Goal: Task Accomplishment & Management: Use online tool/utility

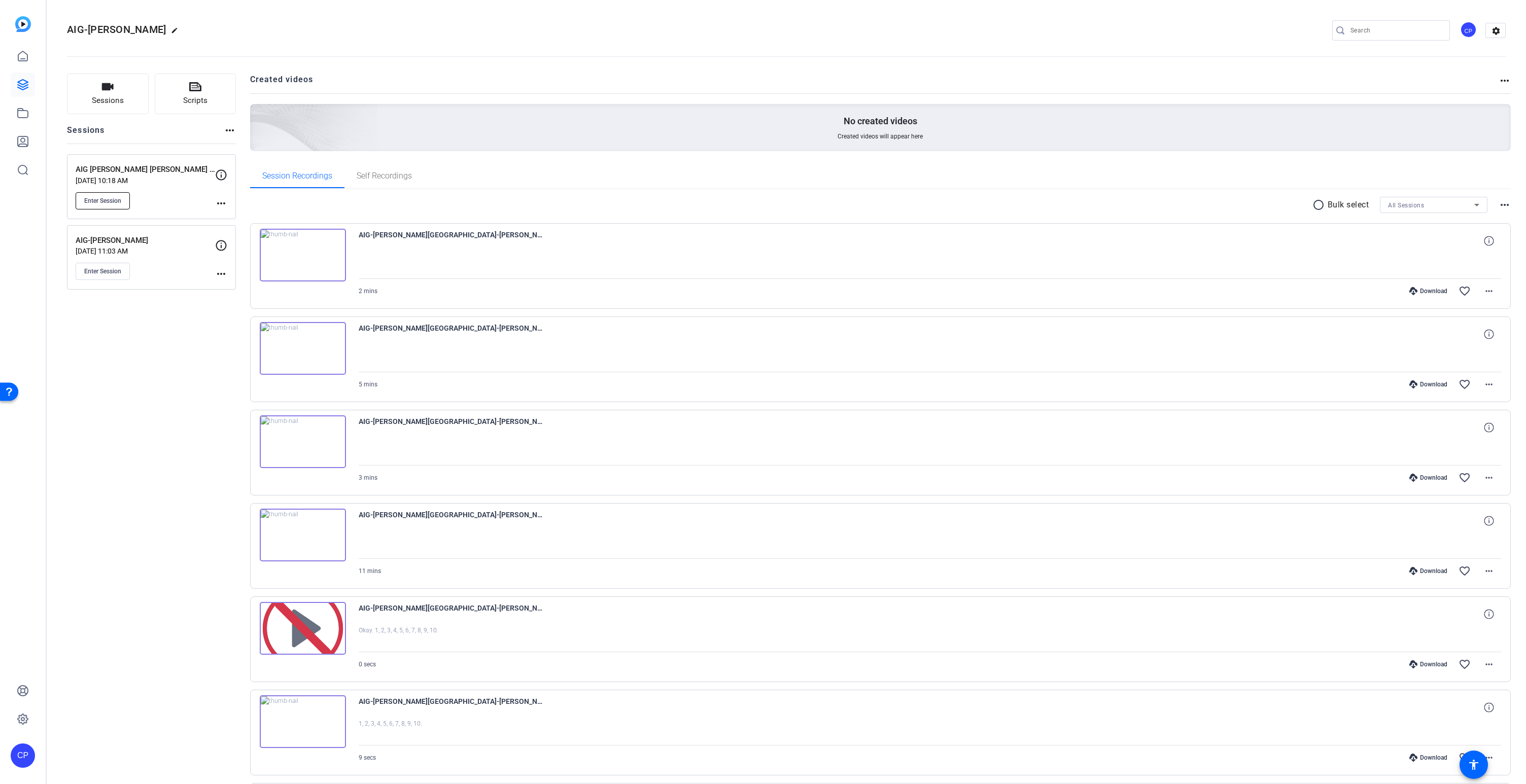
click at [120, 197] on span "Enter Session" at bounding box center [102, 201] width 37 height 8
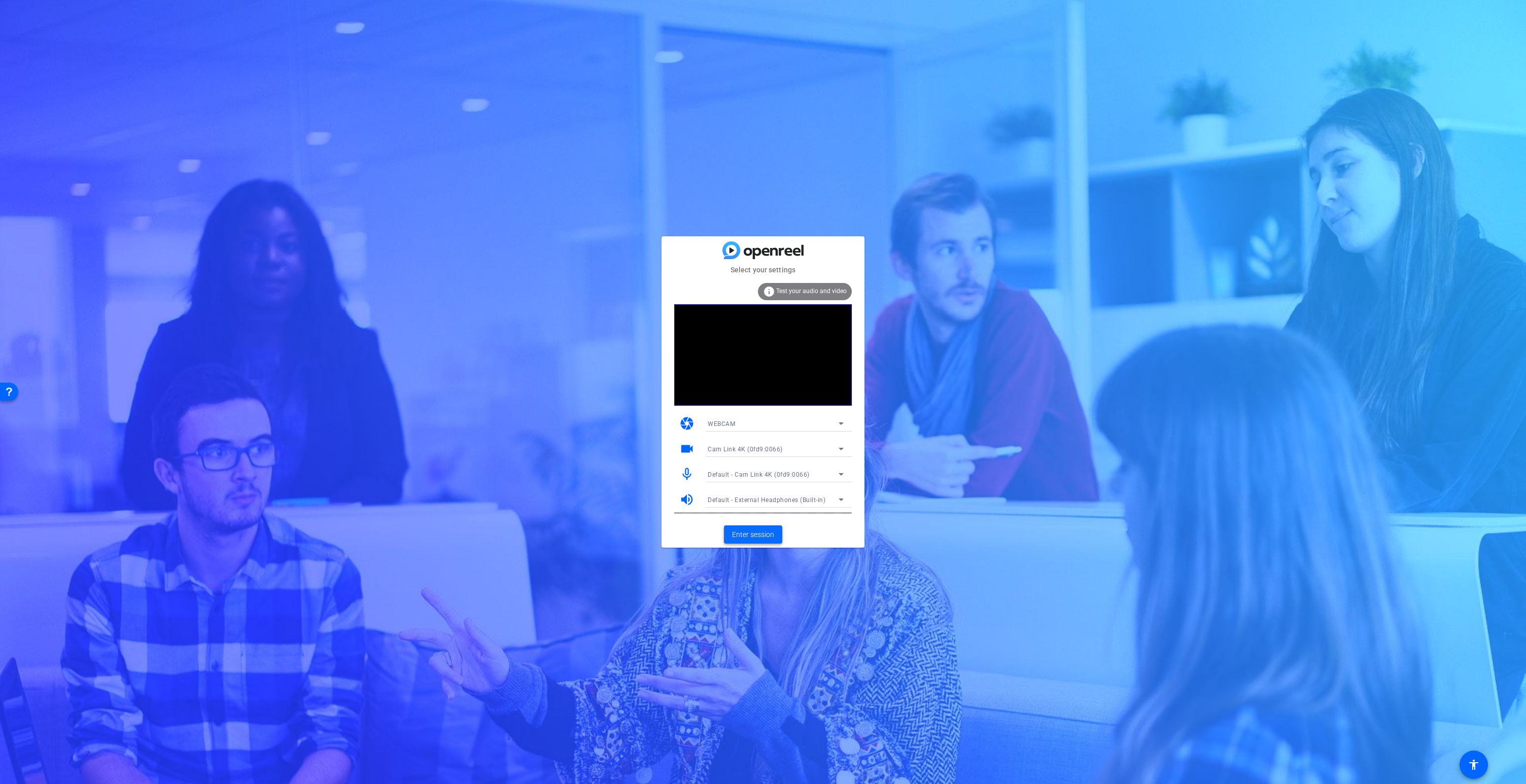
click at [746, 528] on span at bounding box center [753, 534] width 58 height 24
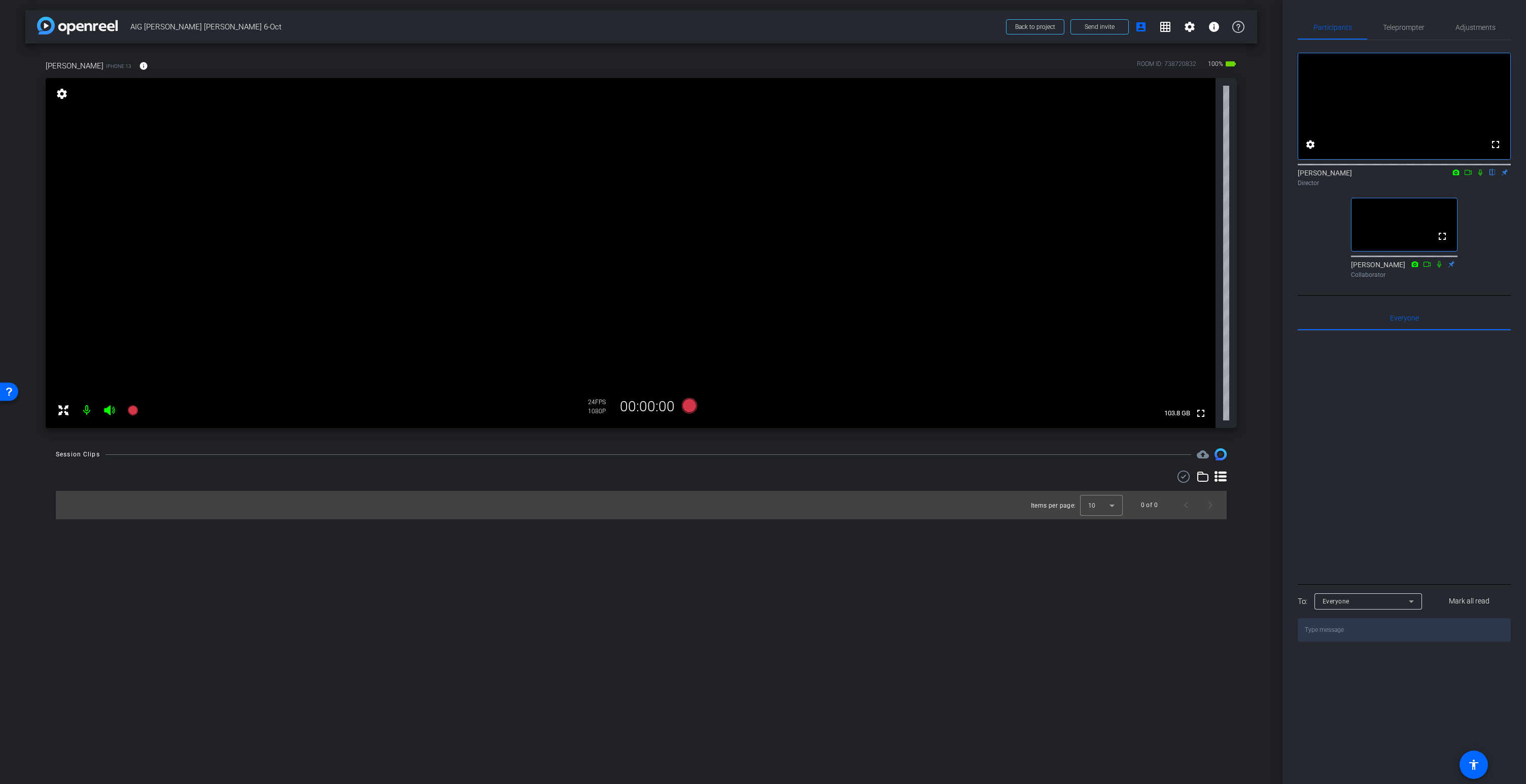
click at [1481, 176] on icon at bounding box center [1480, 172] width 8 height 7
drag, startPoint x: 1479, startPoint y: 183, endPoint x: 1480, endPoint y: 194, distance: 11.0
click at [1479, 176] on icon at bounding box center [1480, 172] width 8 height 7
click at [1478, 28] on span "Adjustments" at bounding box center [1475, 27] width 40 height 7
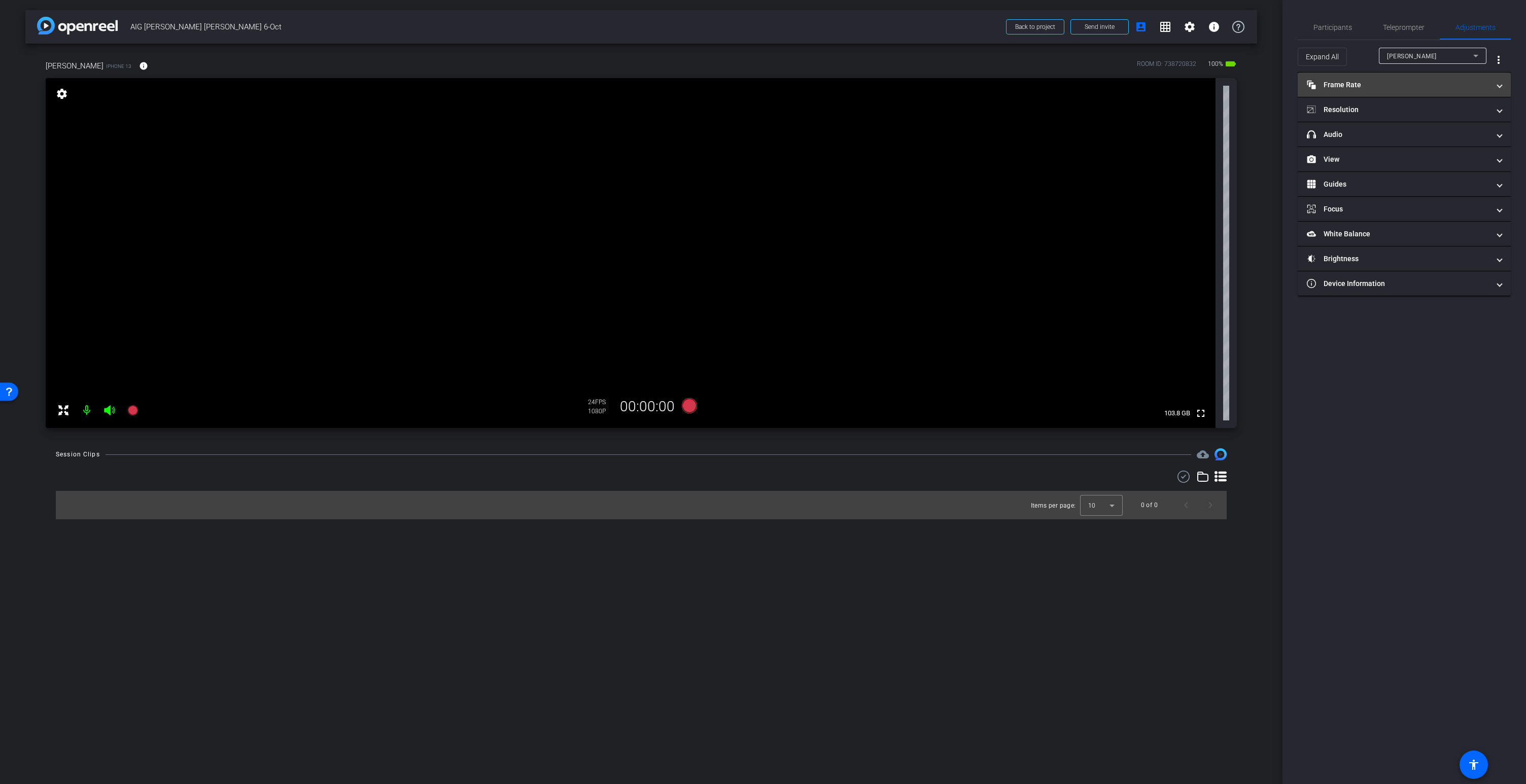
click at [1410, 83] on mat-panel-title "Frame Rate Frame Rate" at bounding box center [1398, 84] width 183 height 10
click at [1410, 116] on div "25" at bounding box center [1410, 114] width 27 height 17
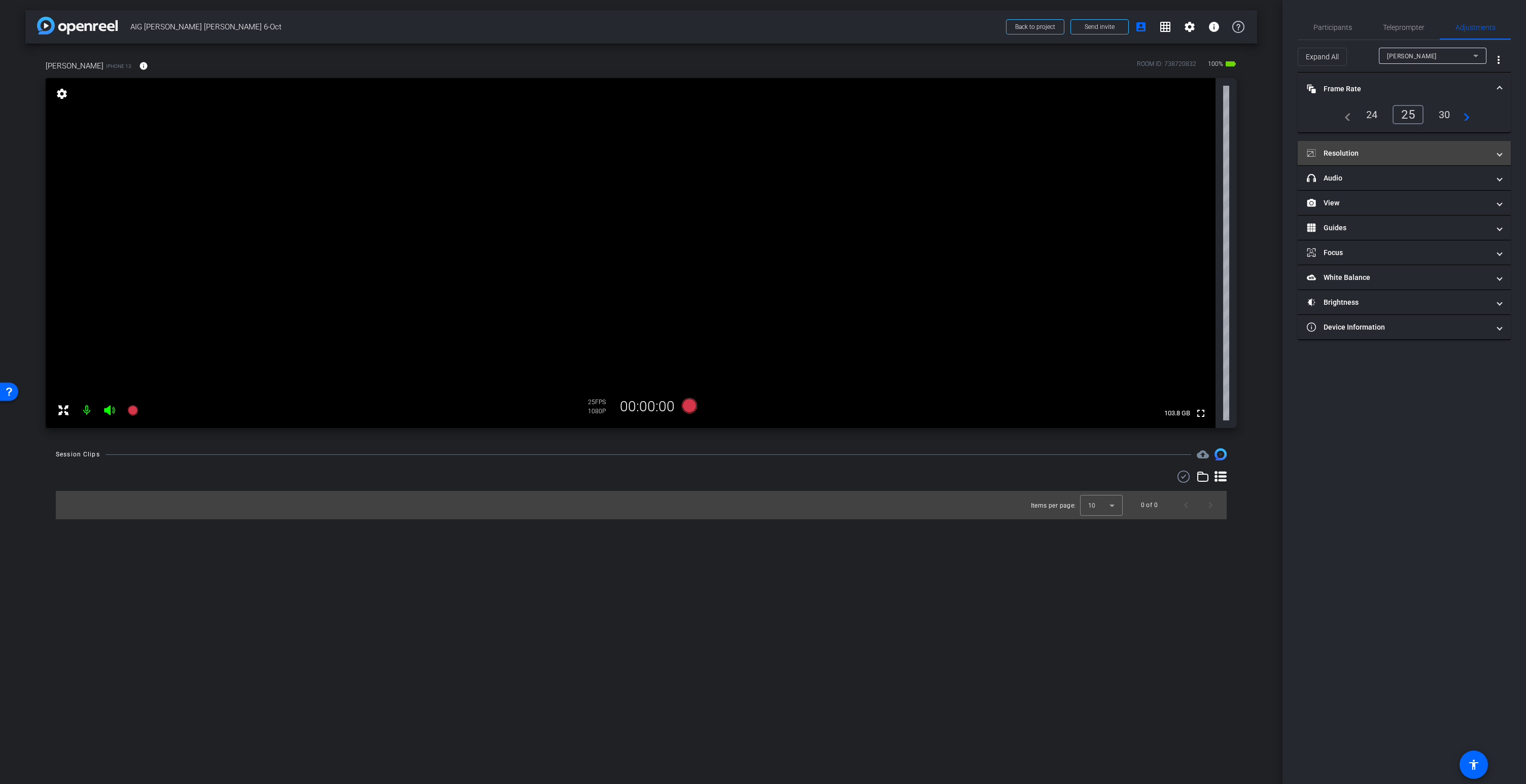
click at [1388, 156] on mat-panel-title "Resolution" at bounding box center [1398, 153] width 183 height 10
click at [1454, 184] on div "4k" at bounding box center [1454, 183] width 26 height 17
click at [1496, 64] on mat-icon "more_vert" at bounding box center [1498, 60] width 12 height 12
click at [1469, 78] on span "Open Floating Panel" at bounding box center [1473, 81] width 60 height 7
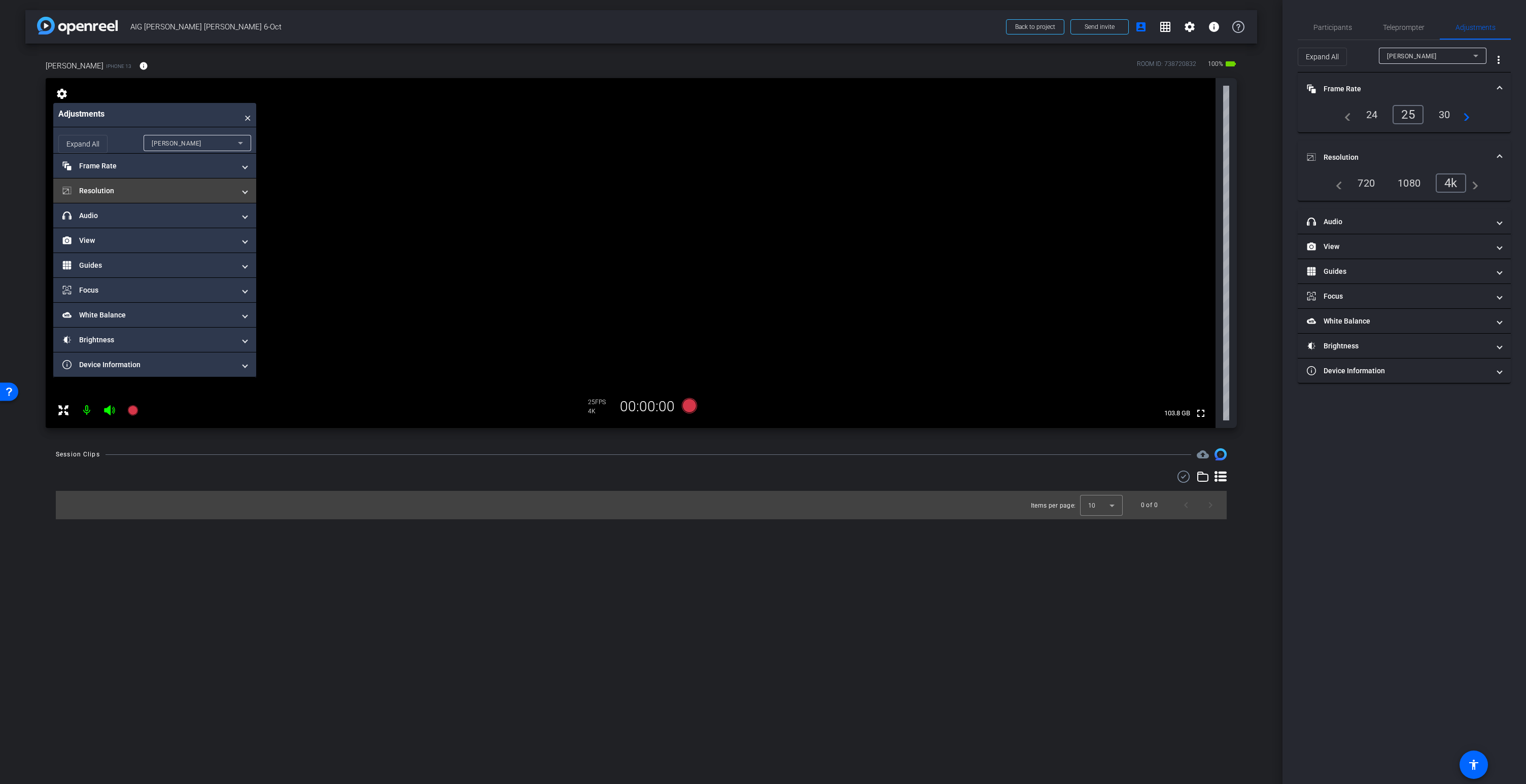
click at [99, 190] on mat-panel-title "Resolution" at bounding box center [148, 190] width 172 height 10
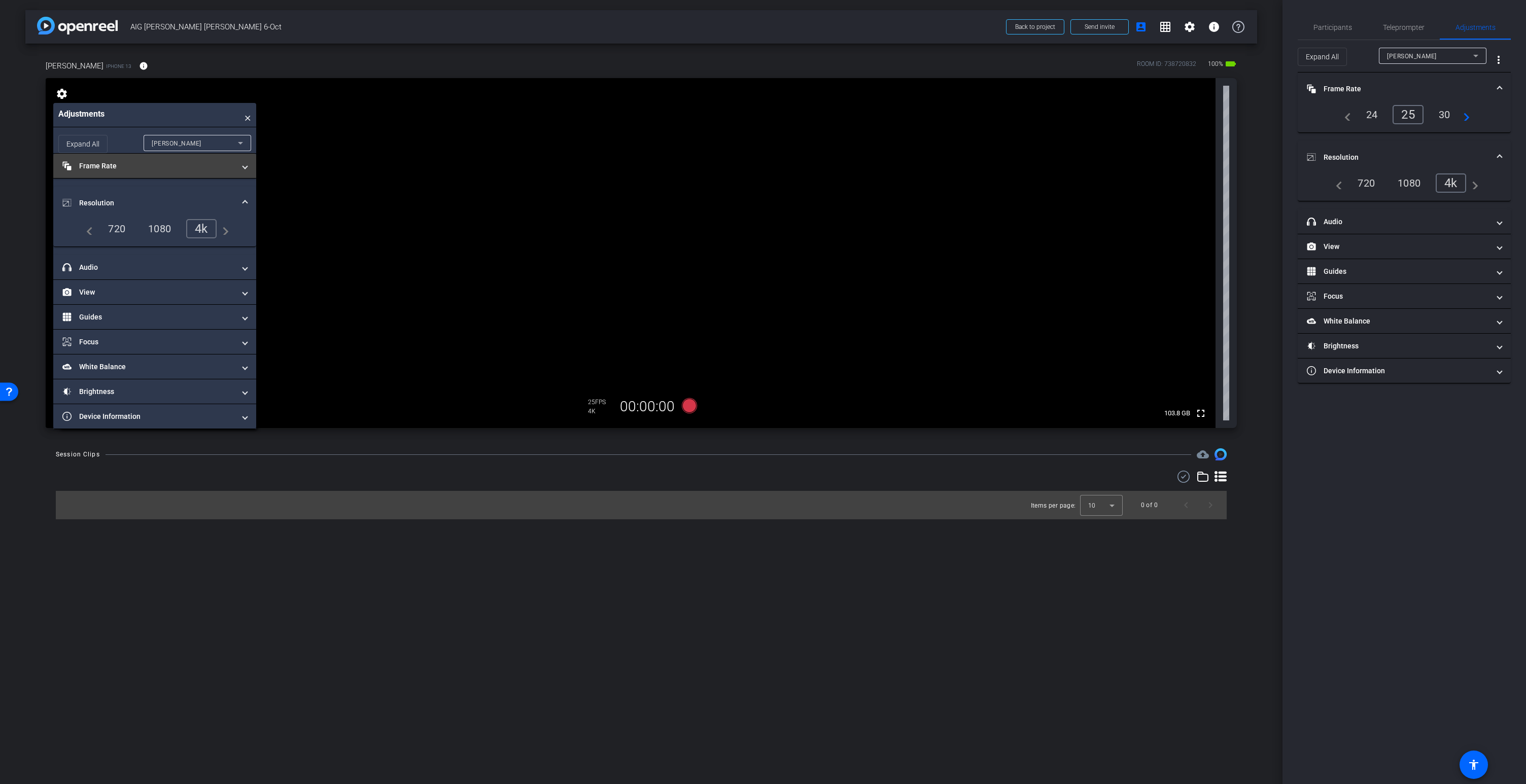
click at [100, 170] on mat-panel-title "Frame Rate Frame Rate" at bounding box center [148, 165] width 172 height 10
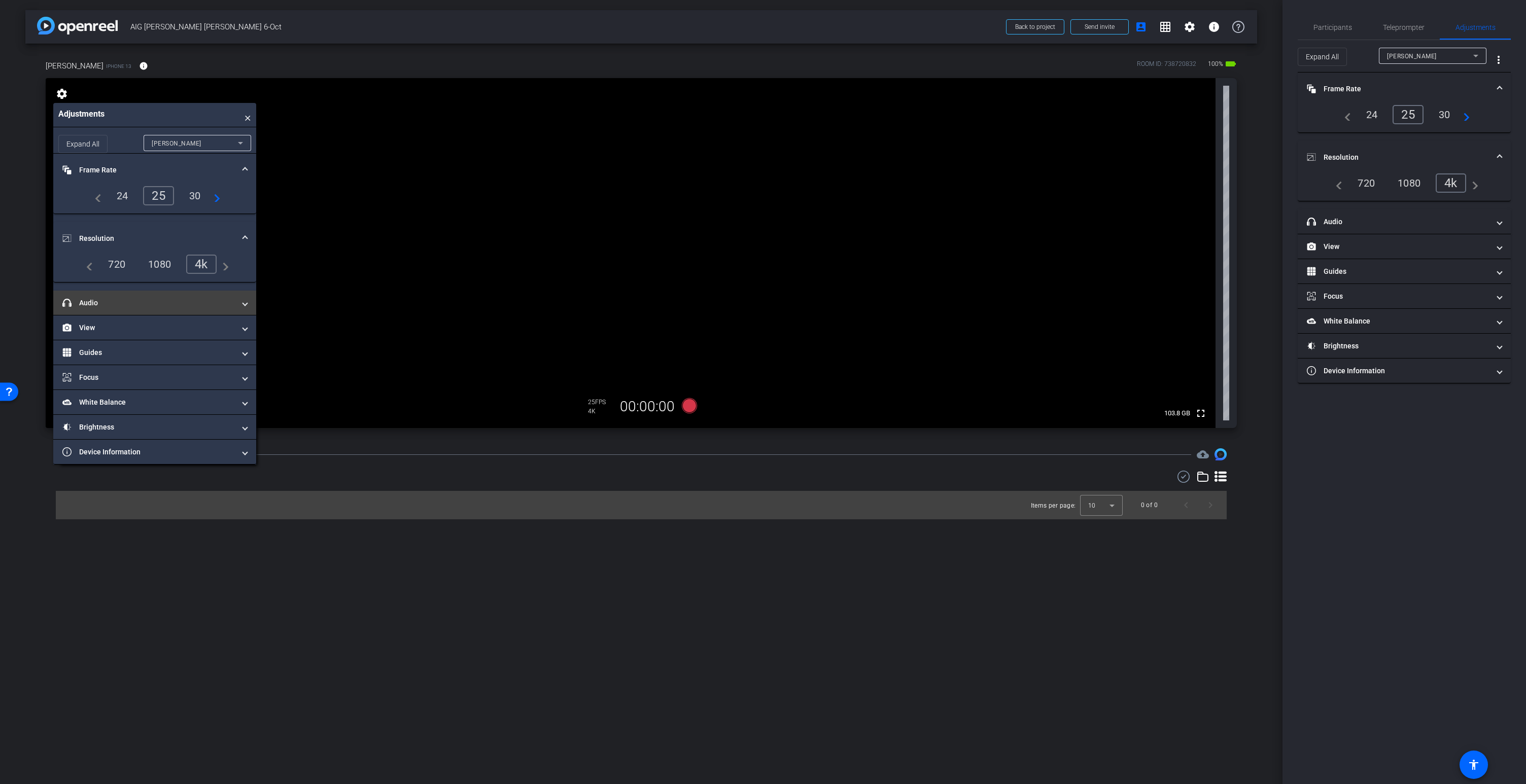
click at [96, 304] on mat-panel-title "headphone icon Audio" at bounding box center [148, 302] width 172 height 10
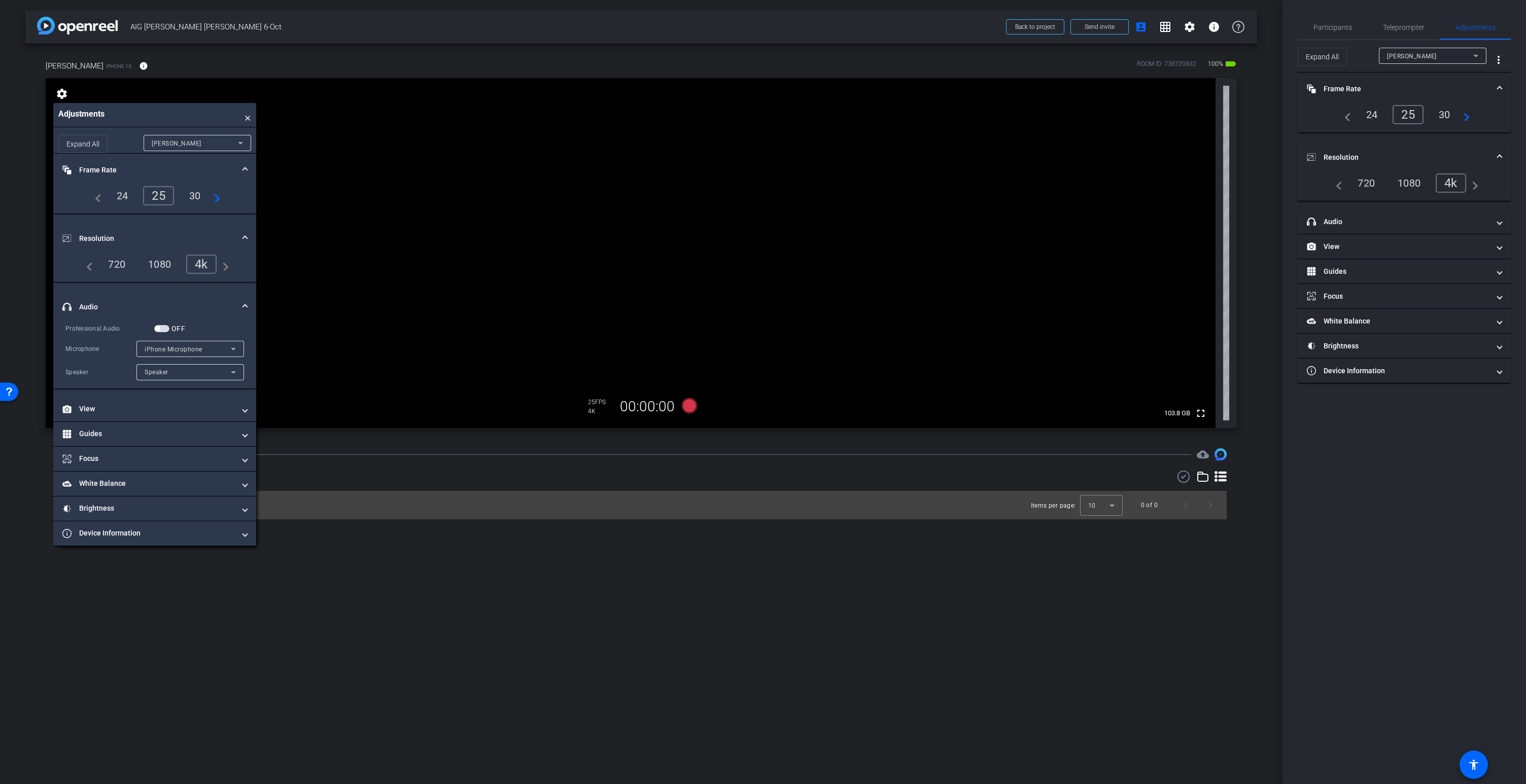
click at [161, 350] on span "iPhone Microphone" at bounding box center [174, 349] width 58 height 7
click at [161, 350] on div at bounding box center [763, 392] width 1526 height 784
click at [688, 213] on video at bounding box center [630, 253] width 1169 height 350
click at [1333, 28] on span "Participants" at bounding box center [1333, 27] width 39 height 7
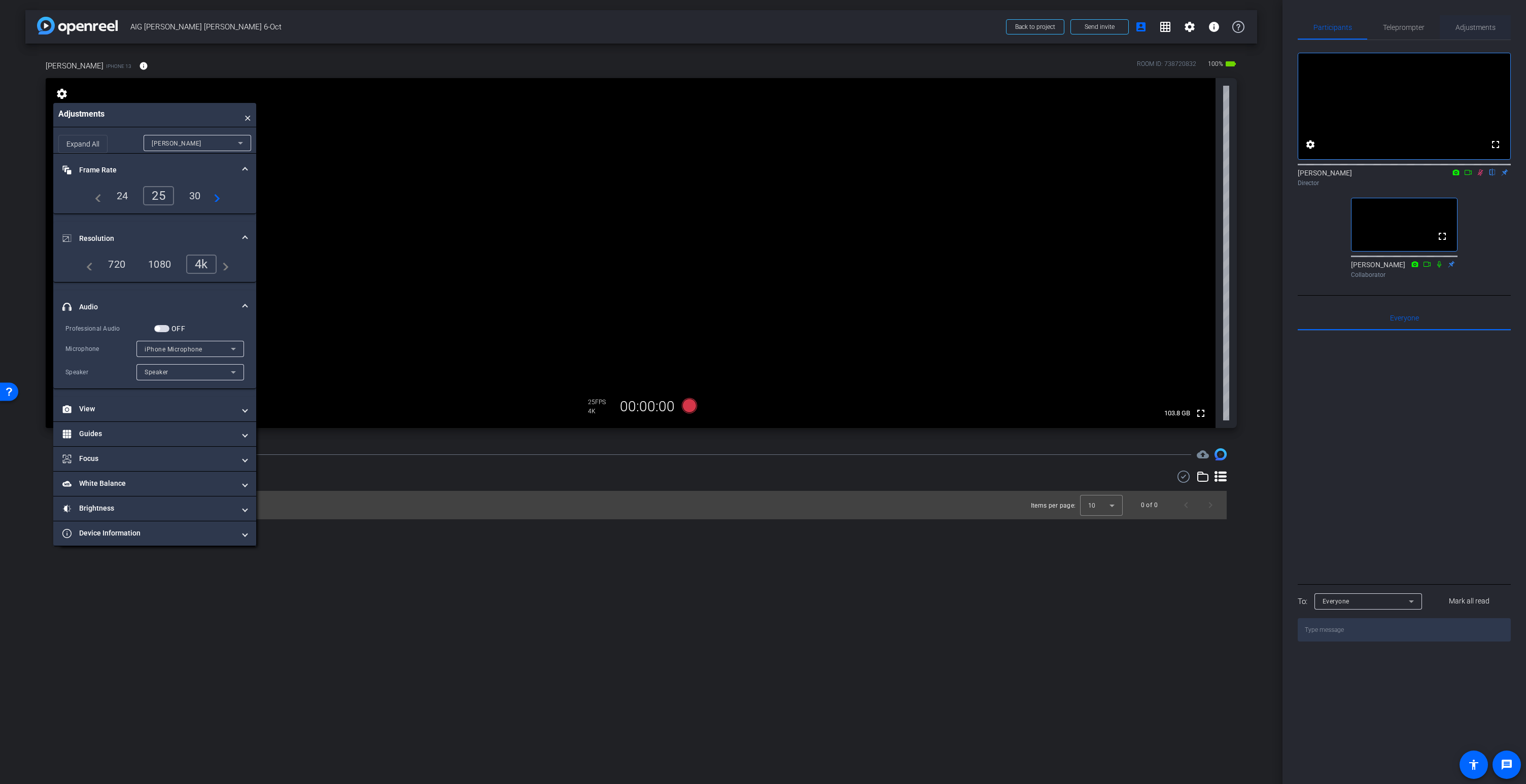
click at [1475, 28] on span "Adjustments" at bounding box center [1475, 27] width 40 height 7
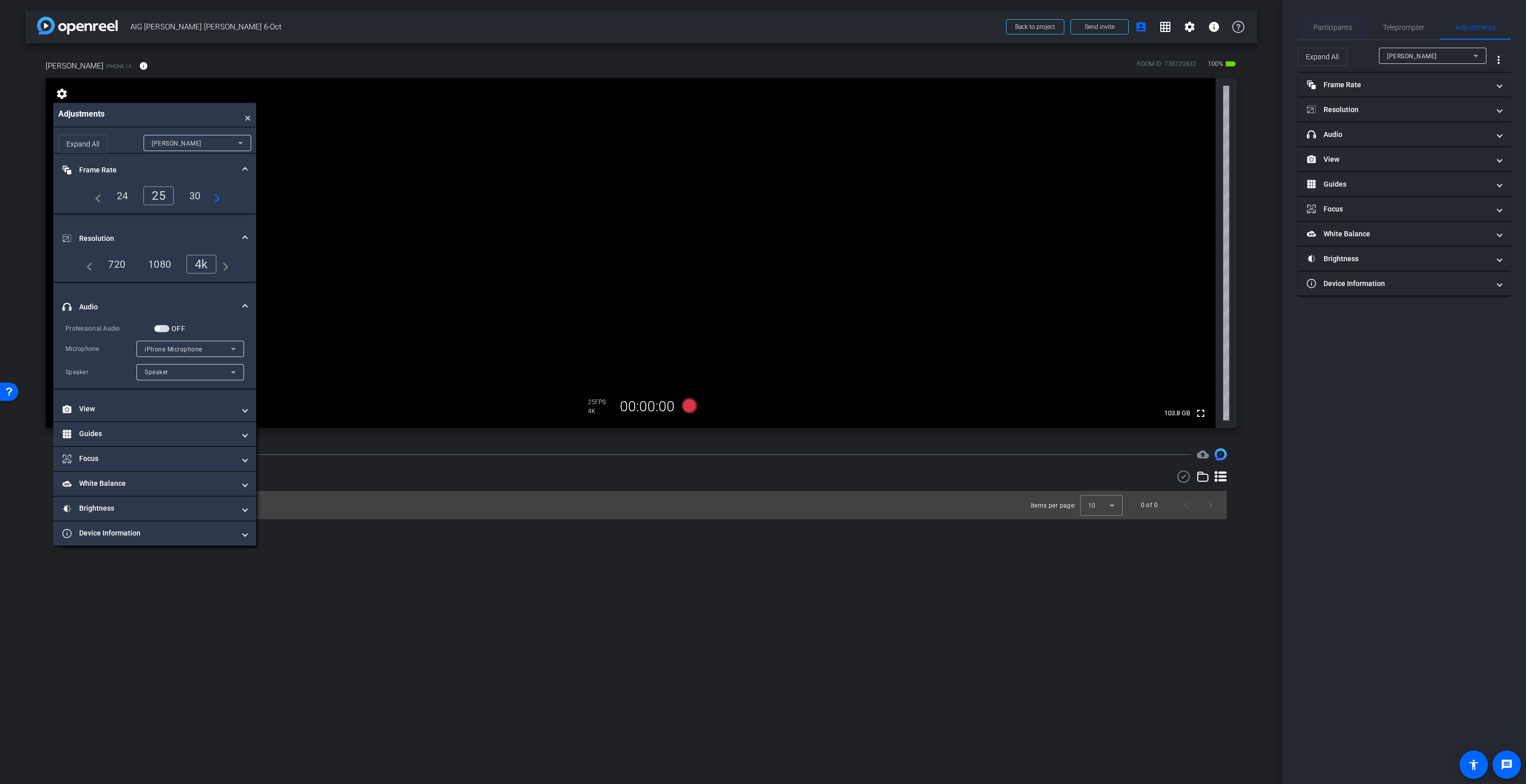
click at [1336, 28] on span "Participants" at bounding box center [1333, 27] width 39 height 7
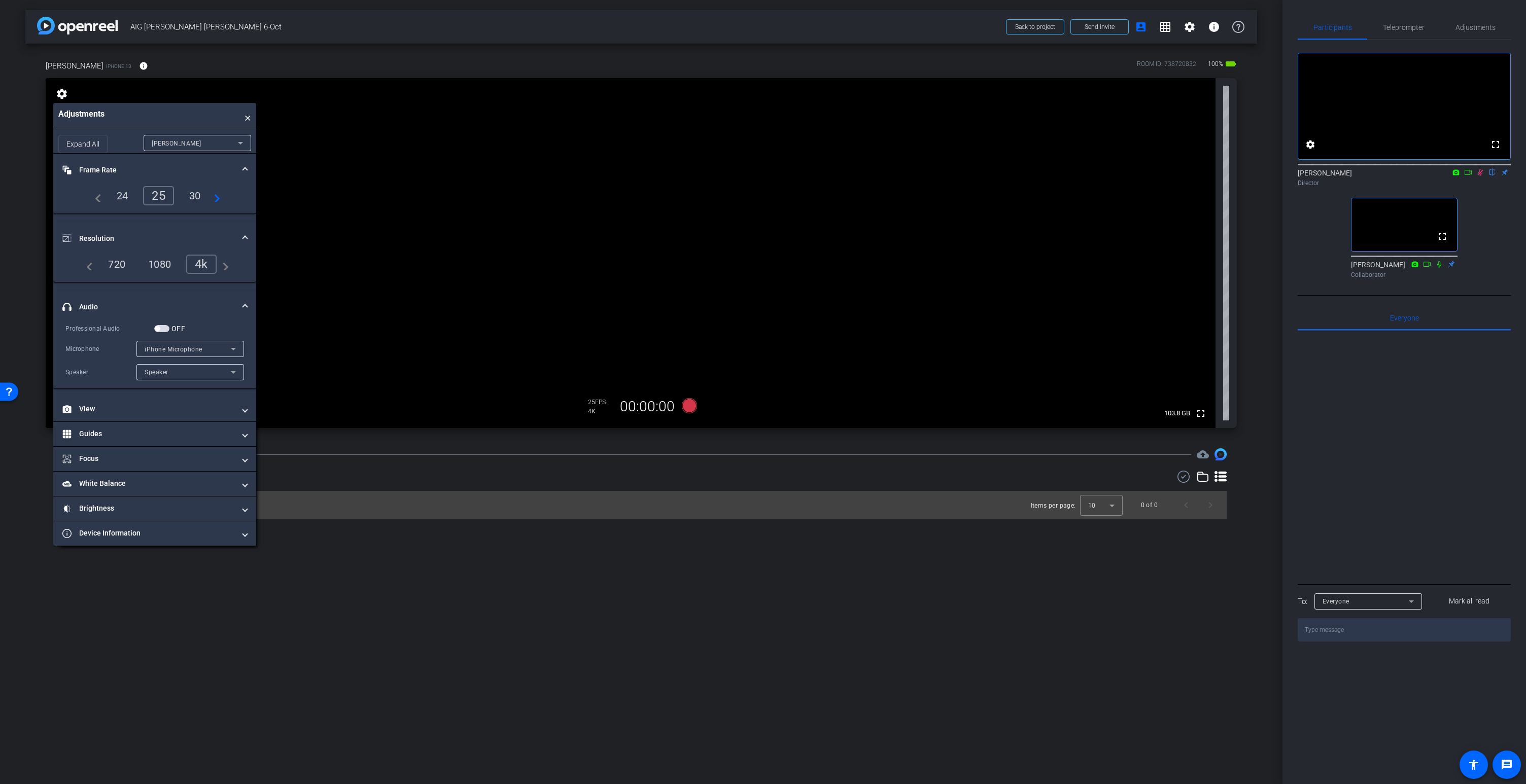
drag, startPoint x: 1482, startPoint y: 184, endPoint x: 1484, endPoint y: 194, distance: 10.2
click at [1482, 176] on icon at bounding box center [1480, 172] width 8 height 7
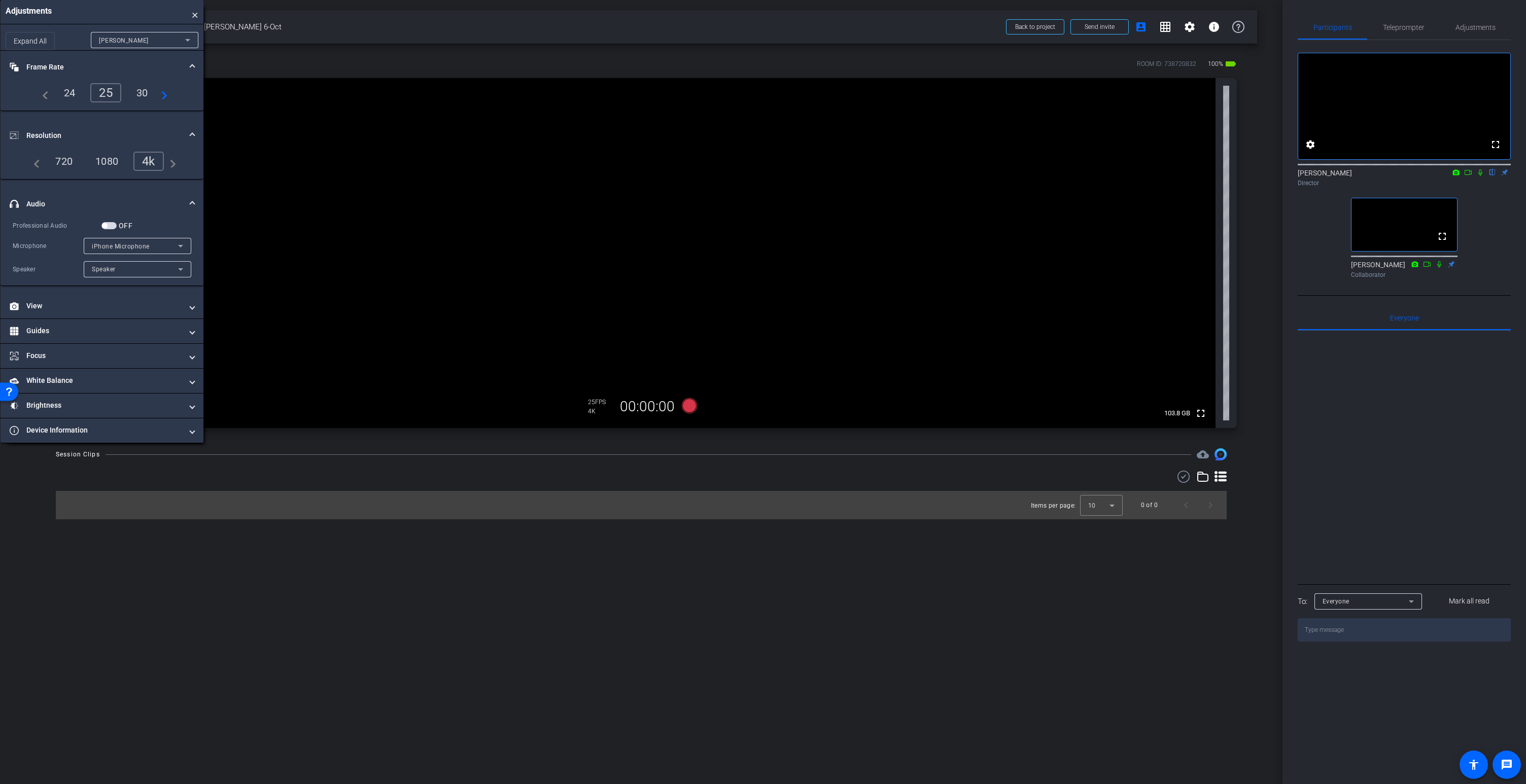
drag, startPoint x: 171, startPoint y: 111, endPoint x: 118, endPoint y: 8, distance: 115.8
click at [118, 8] on div "Adjustments ×" at bounding box center [102, 12] width 203 height 24
click at [122, 246] on span "iPhone Microphone" at bounding box center [121, 246] width 58 height 7
click at [117, 244] on div at bounding box center [763, 392] width 1526 height 784
click at [117, 274] on div "Speaker" at bounding box center [135, 269] width 87 height 12
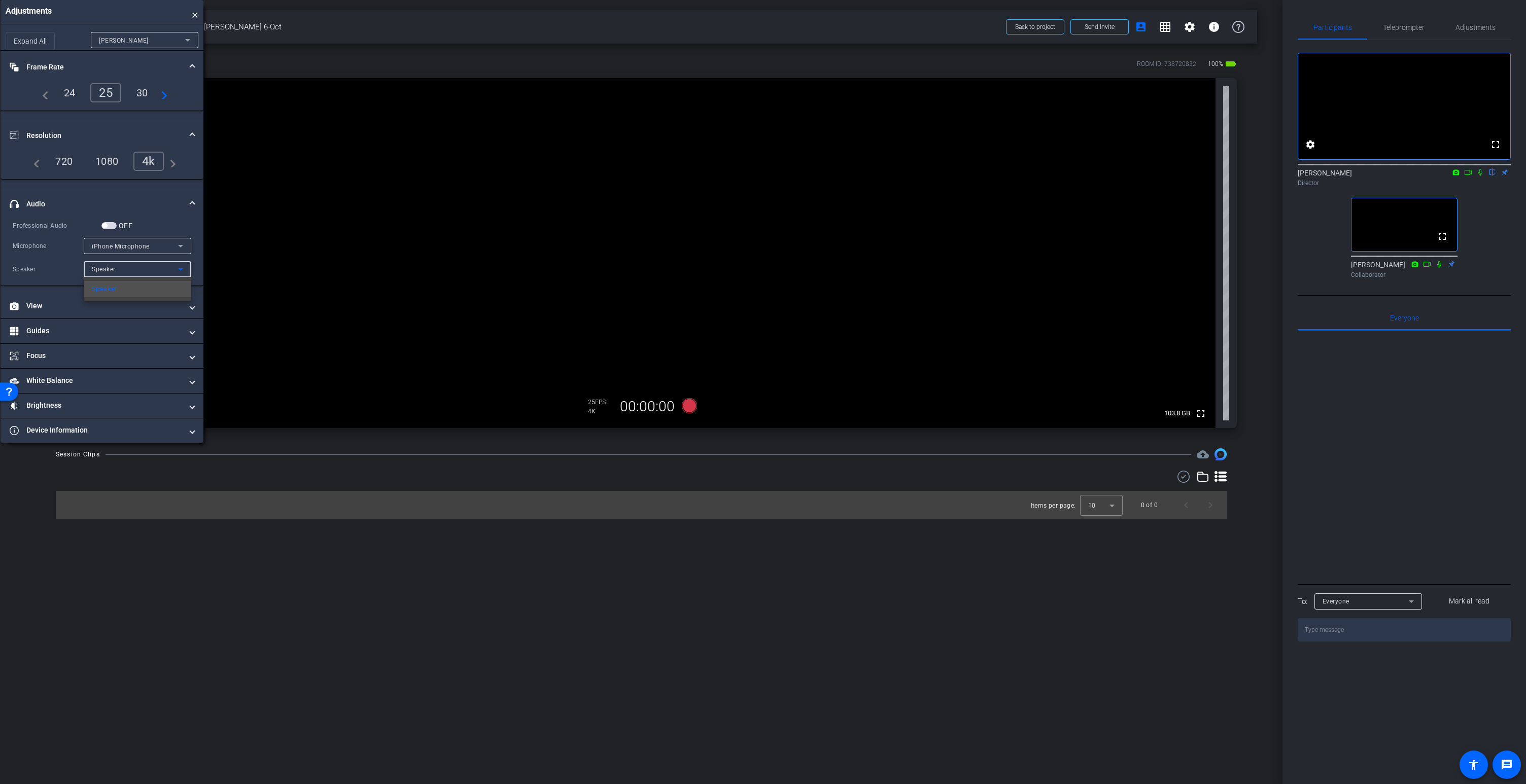
click at [117, 274] on div at bounding box center [763, 392] width 1526 height 784
click at [111, 226] on span "button" at bounding box center [109, 226] width 15 height 7
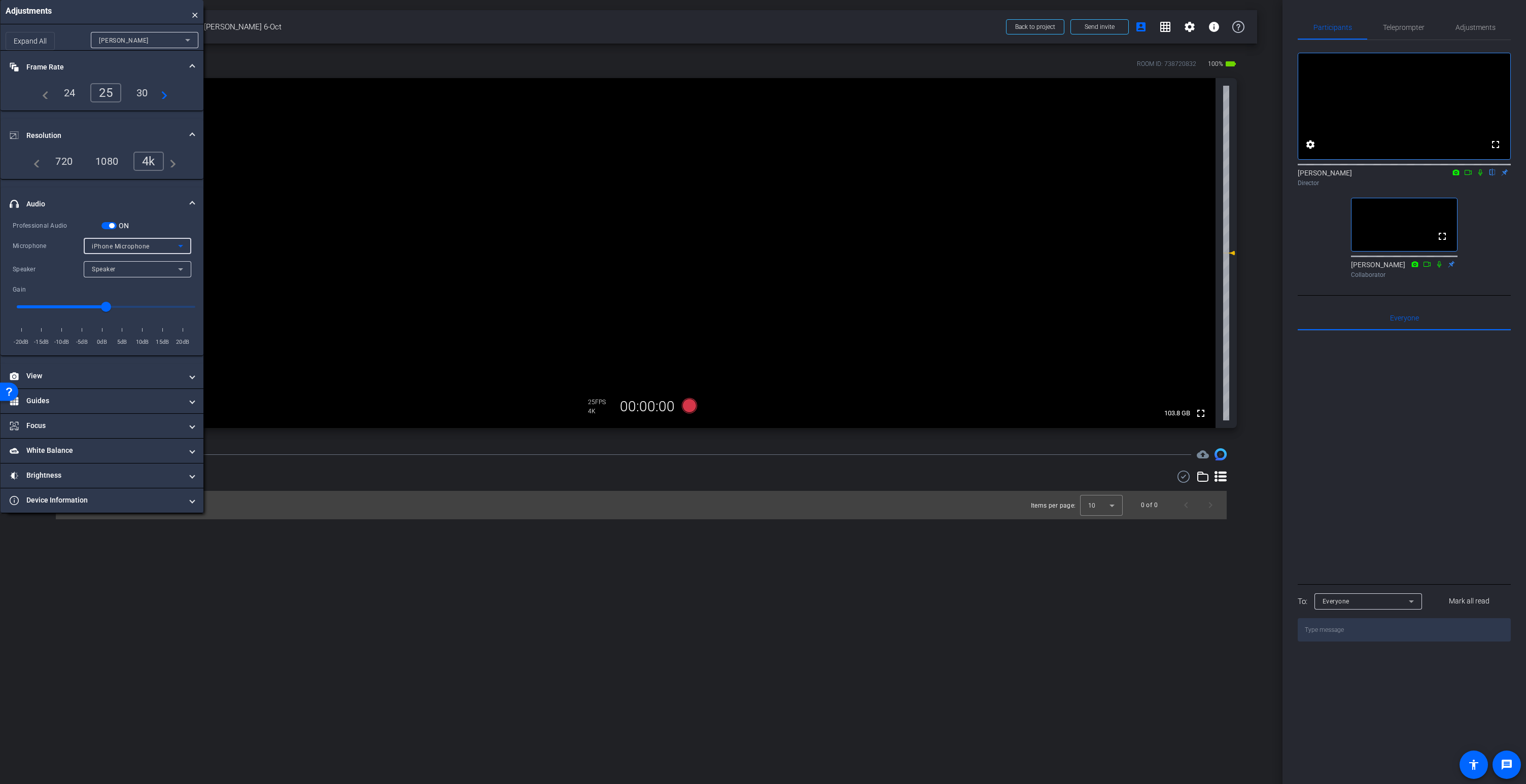
click at [115, 246] on span "iPhone Microphone" at bounding box center [121, 246] width 58 height 7
click at [116, 278] on span "Wireless ME RX" at bounding box center [116, 282] width 48 height 12
click at [122, 305] on input "range" at bounding box center [106, 307] width 200 height 22
click at [136, 306] on input "range" at bounding box center [106, 307] width 200 height 22
click at [125, 307] on input "range" at bounding box center [106, 307] width 200 height 22
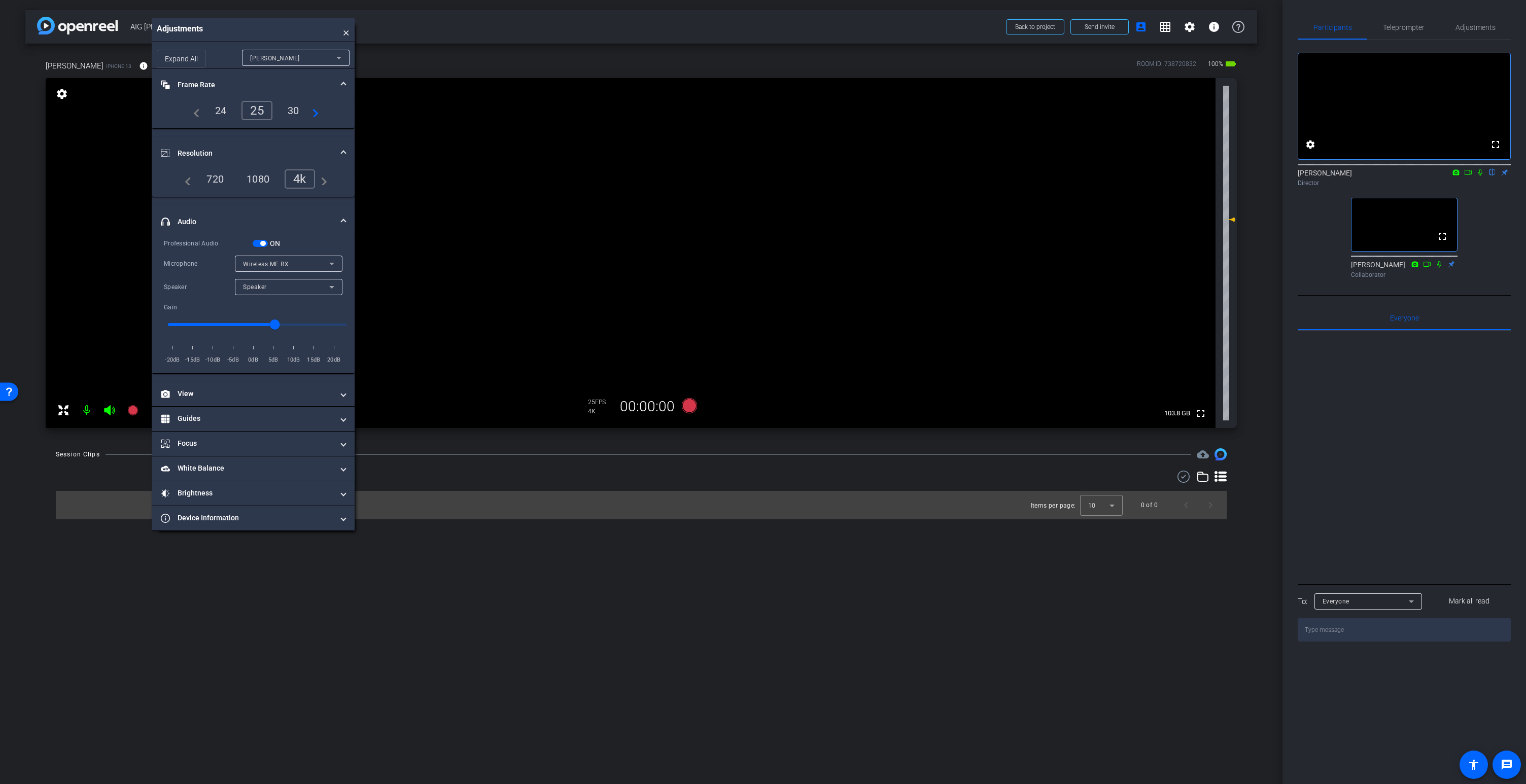
drag, startPoint x: 136, startPoint y: 14, endPoint x: 287, endPoint y: 31, distance: 152.0
click at [287, 31] on div "Adjustments ×" at bounding box center [253, 30] width 203 height 24
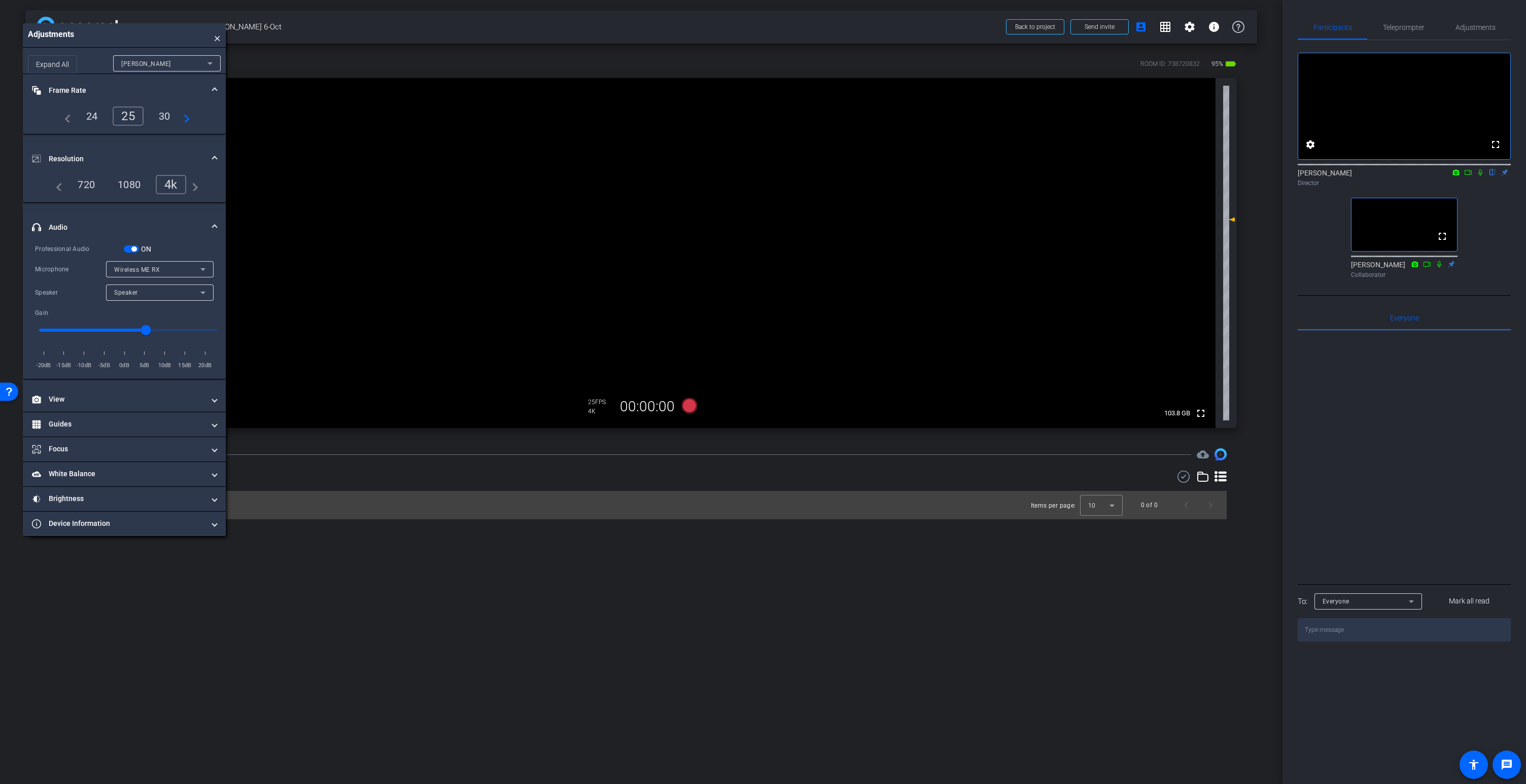
drag, startPoint x: 260, startPoint y: 24, endPoint x: 131, endPoint y: 30, distance: 129.1
click at [131, 30] on div "Adjustments ×" at bounding box center [124, 35] width 203 height 24
click at [709, 163] on video at bounding box center [630, 253] width 1169 height 350
click at [665, 131] on video at bounding box center [630, 253] width 1169 height 350
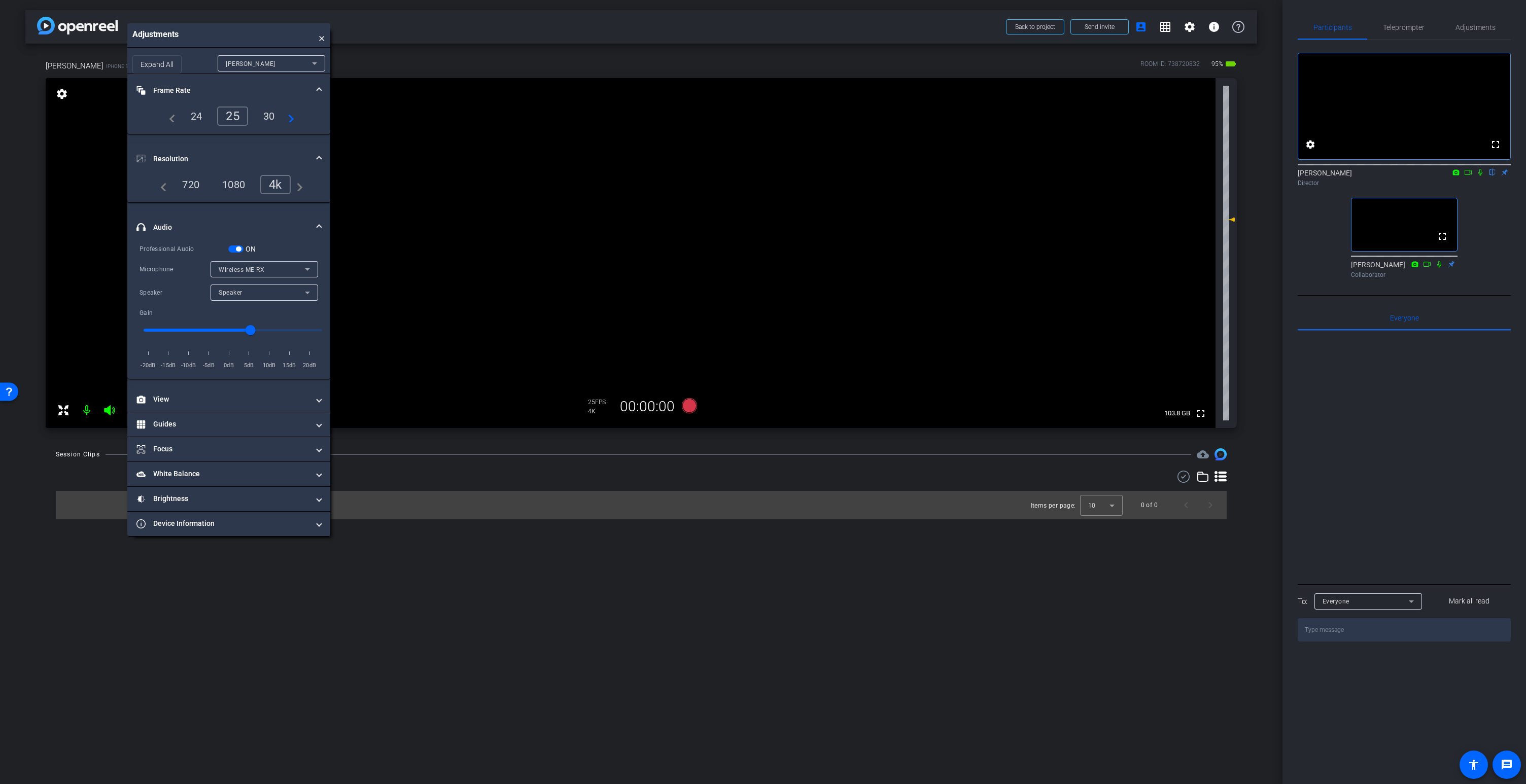
drag, startPoint x: 156, startPoint y: 31, endPoint x: 251, endPoint y: 33, distance: 95.0
click at [251, 33] on div "Adjustments ×" at bounding box center [228, 35] width 203 height 24
click at [246, 33] on div "Adjustments ×" at bounding box center [224, 36] width 203 height 24
drag, startPoint x: 690, startPoint y: 406, endPoint x: 706, endPoint y: 467, distance: 63.1
click at [706, 467] on div "arrow_back AIG Marsh Woolley 6-Oct Back to project Send invite account_box grid…" at bounding box center [641, 392] width 1282 height 784
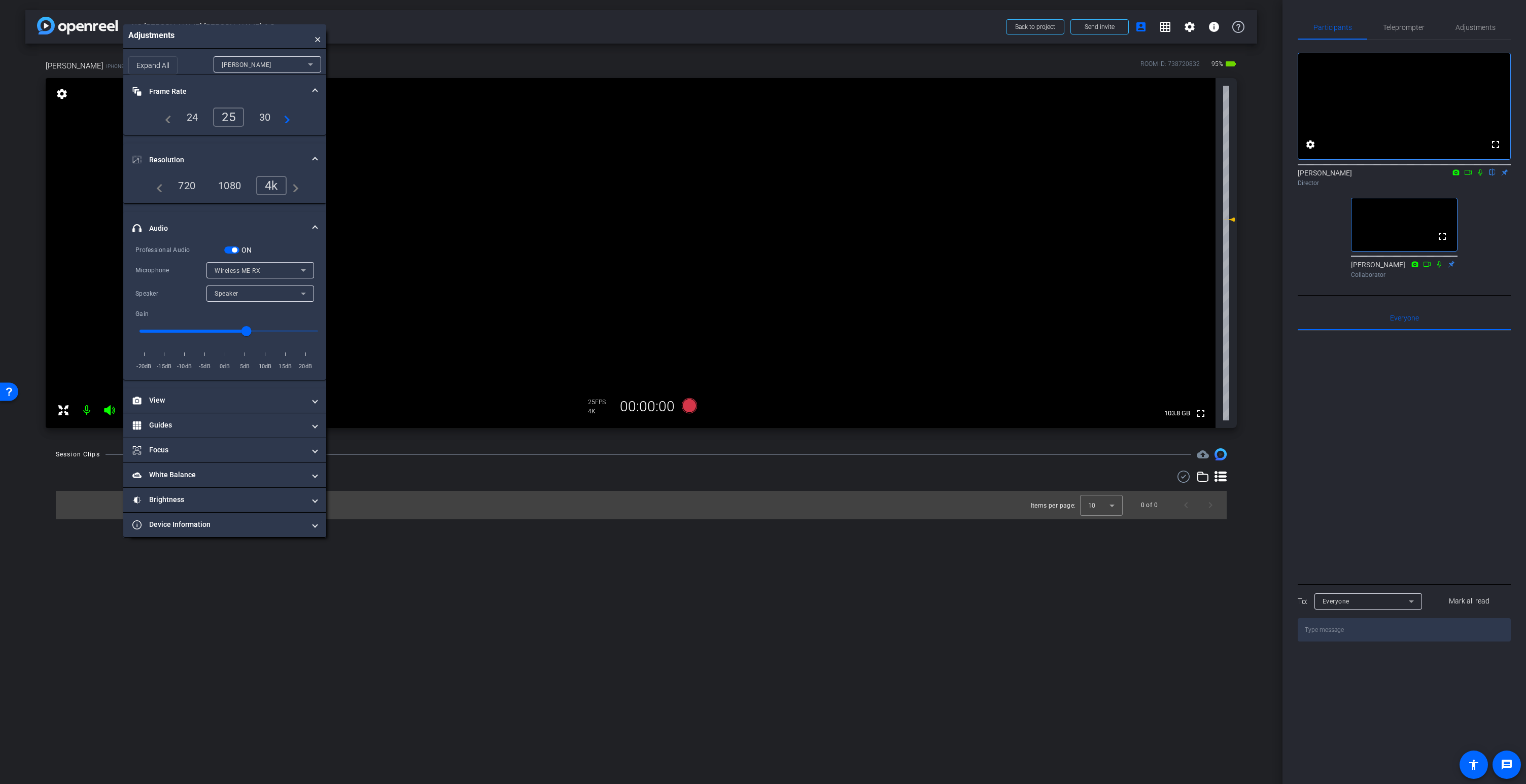
click at [109, 410] on icon at bounding box center [109, 410] width 10 height 10
click at [648, 203] on video at bounding box center [630, 253] width 1169 height 350
click at [109, 410] on icon at bounding box center [109, 410] width 10 height 10
click at [688, 405] on icon at bounding box center [690, 405] width 15 height 15
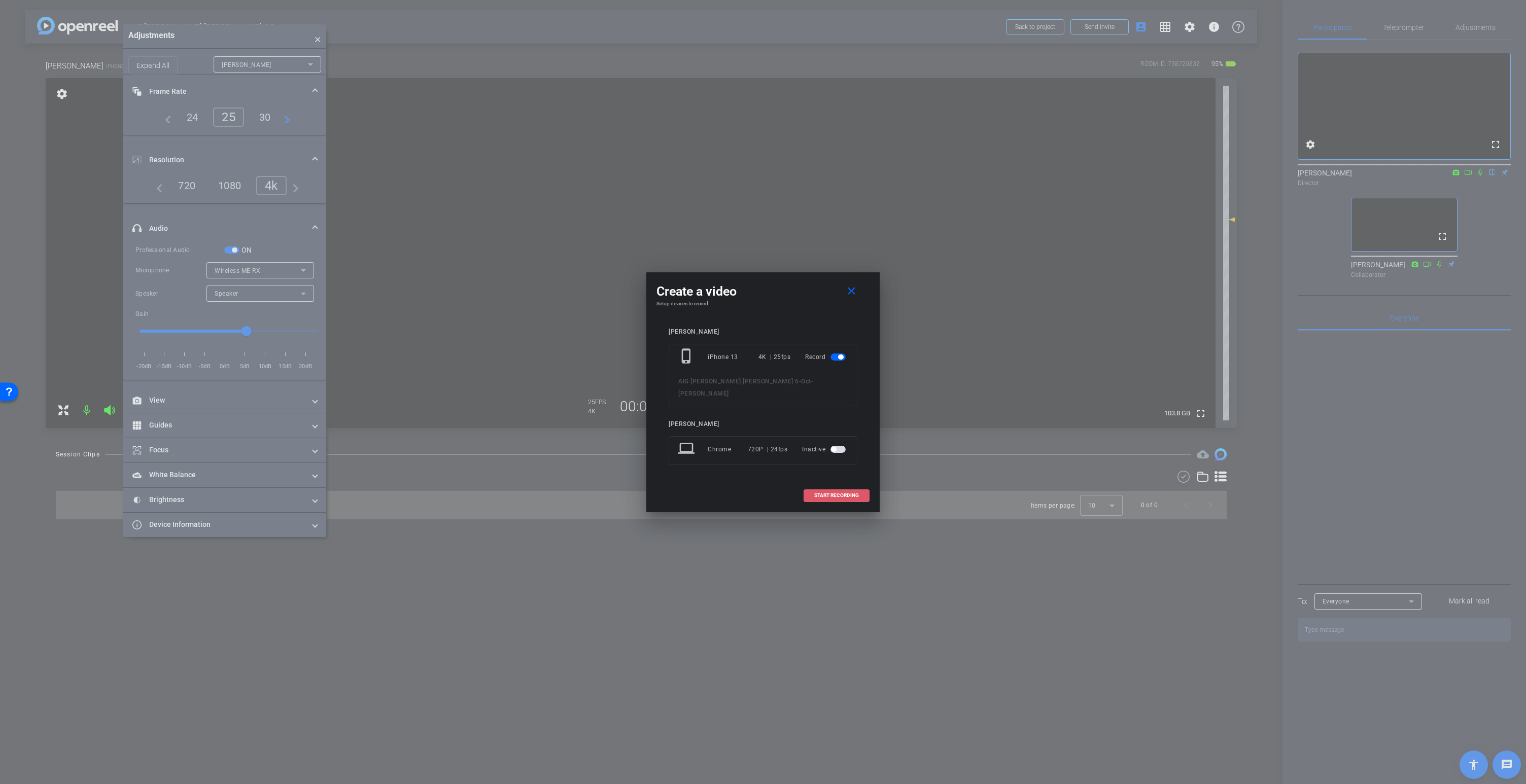
click at [840, 493] on span "START RECORDING" at bounding box center [836, 495] width 44 height 5
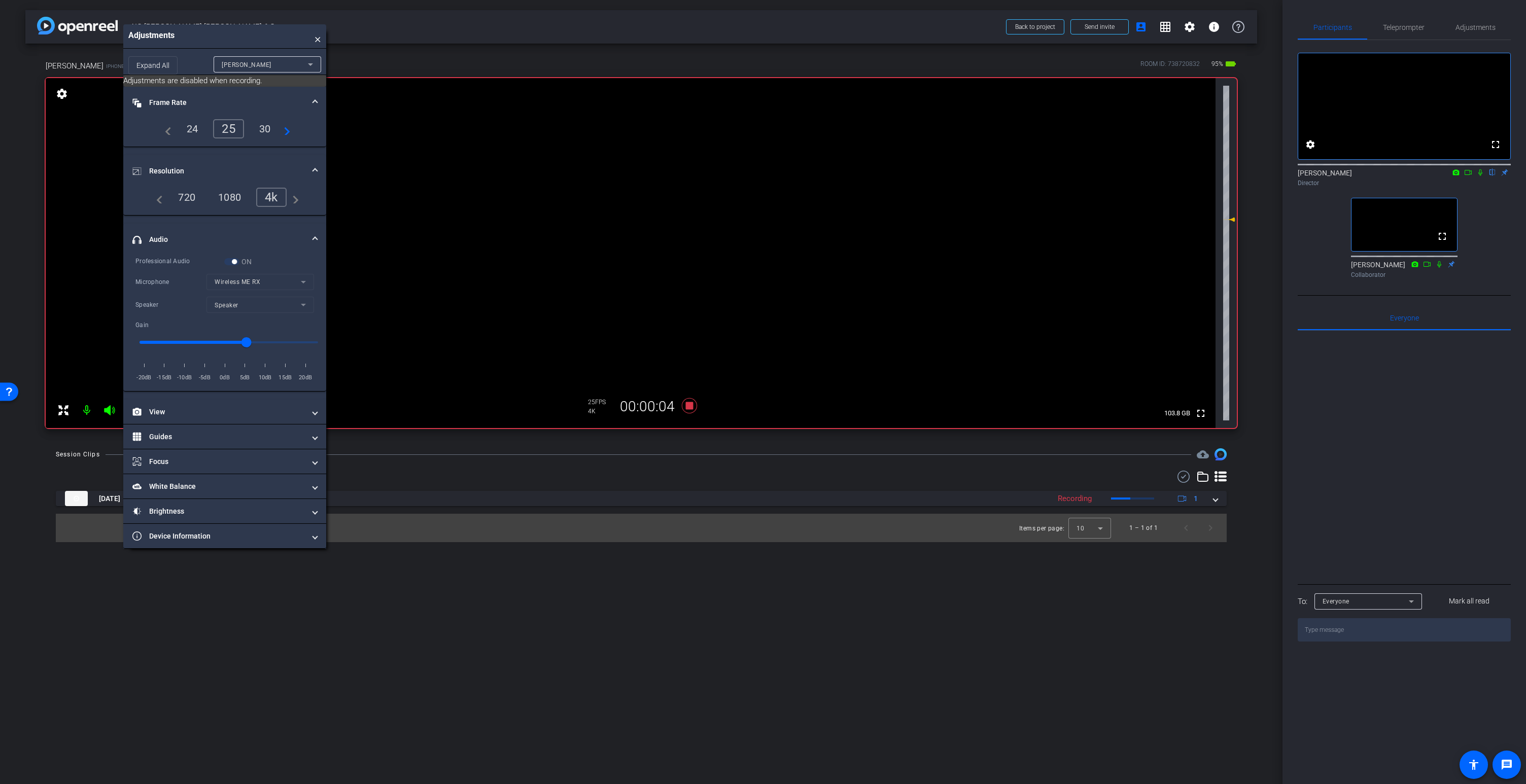
click at [666, 206] on video at bounding box center [630, 253] width 1169 height 350
click at [264, 340] on input "range" at bounding box center [228, 342] width 200 height 22
type input "7"
click at [688, 405] on icon at bounding box center [690, 405] width 15 height 15
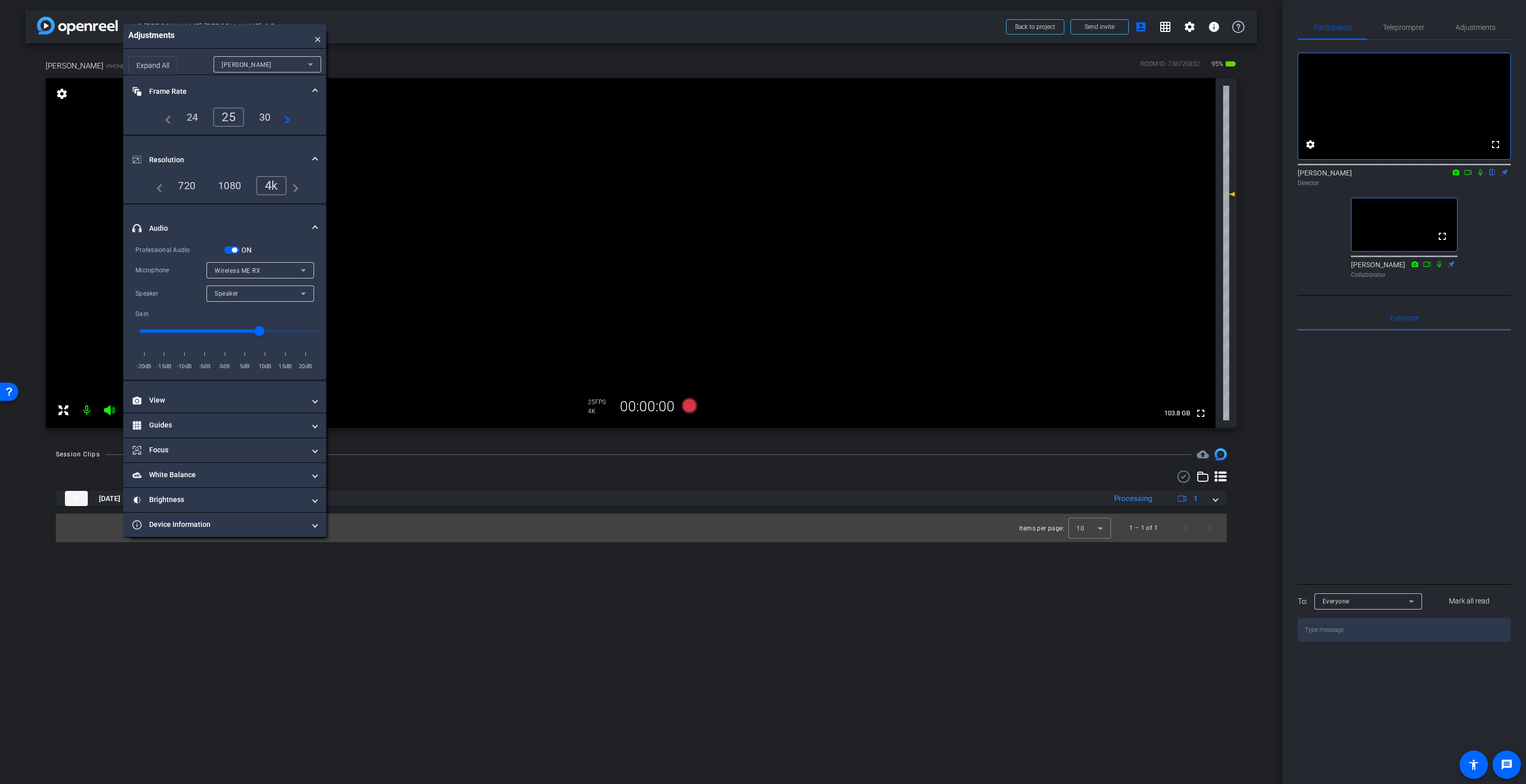
click at [662, 197] on video at bounding box center [630, 253] width 1169 height 350
click at [625, 224] on video at bounding box center [630, 253] width 1169 height 350
click at [669, 220] on video at bounding box center [630, 253] width 1169 height 350
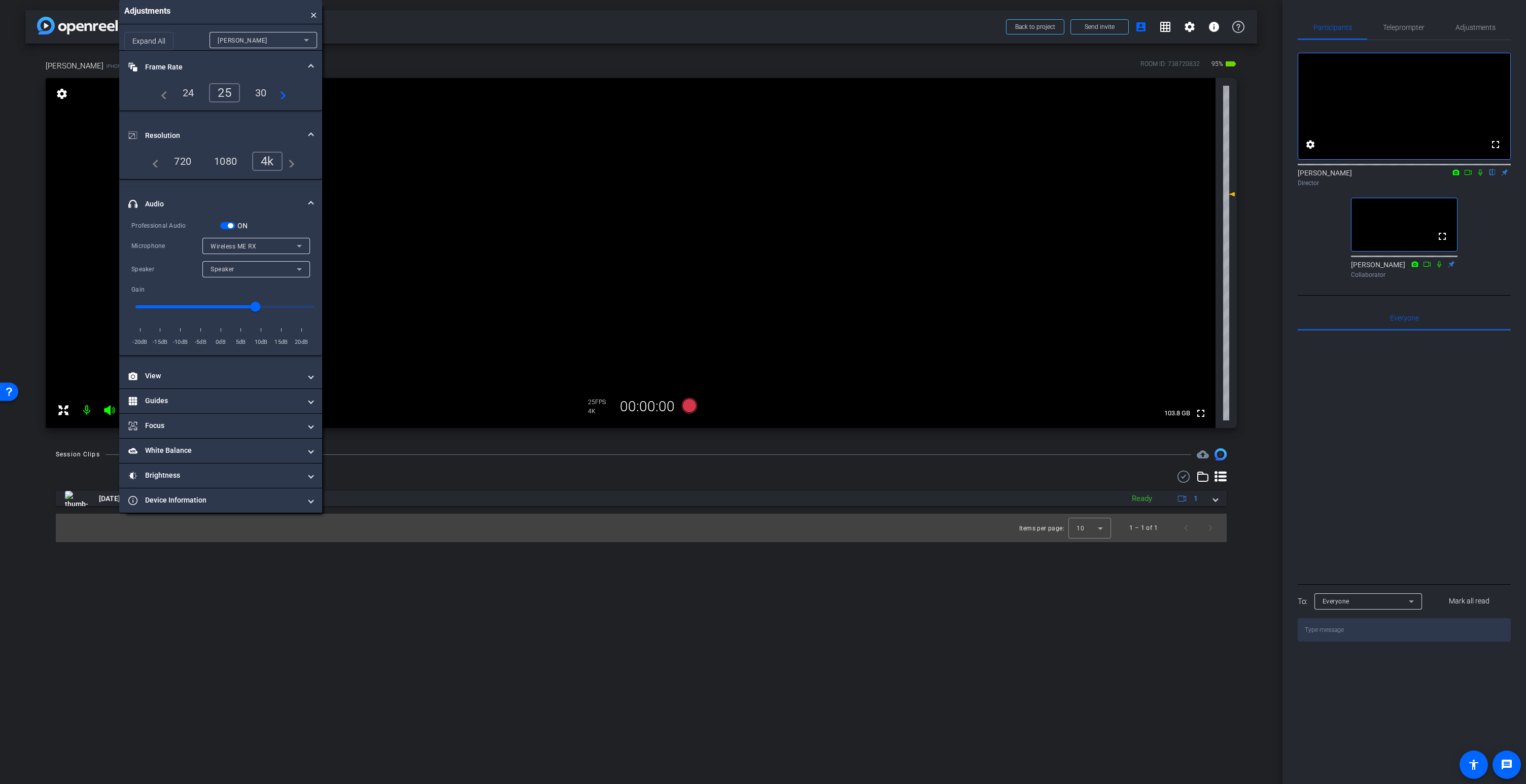
drag, startPoint x: 215, startPoint y: 31, endPoint x: 212, endPoint y: -11, distance: 42.1
click at [212, 0] on html "Accessibility Screen-Reader Guide, Feedback, and Issue Reporting | New window m…" at bounding box center [763, 392] width 1526 height 784
click at [667, 197] on video at bounding box center [630, 253] width 1169 height 350
drag, startPoint x: 680, startPoint y: 194, endPoint x: 676, endPoint y: 208, distance: 14.6
click at [680, 194] on video at bounding box center [630, 253] width 1169 height 350
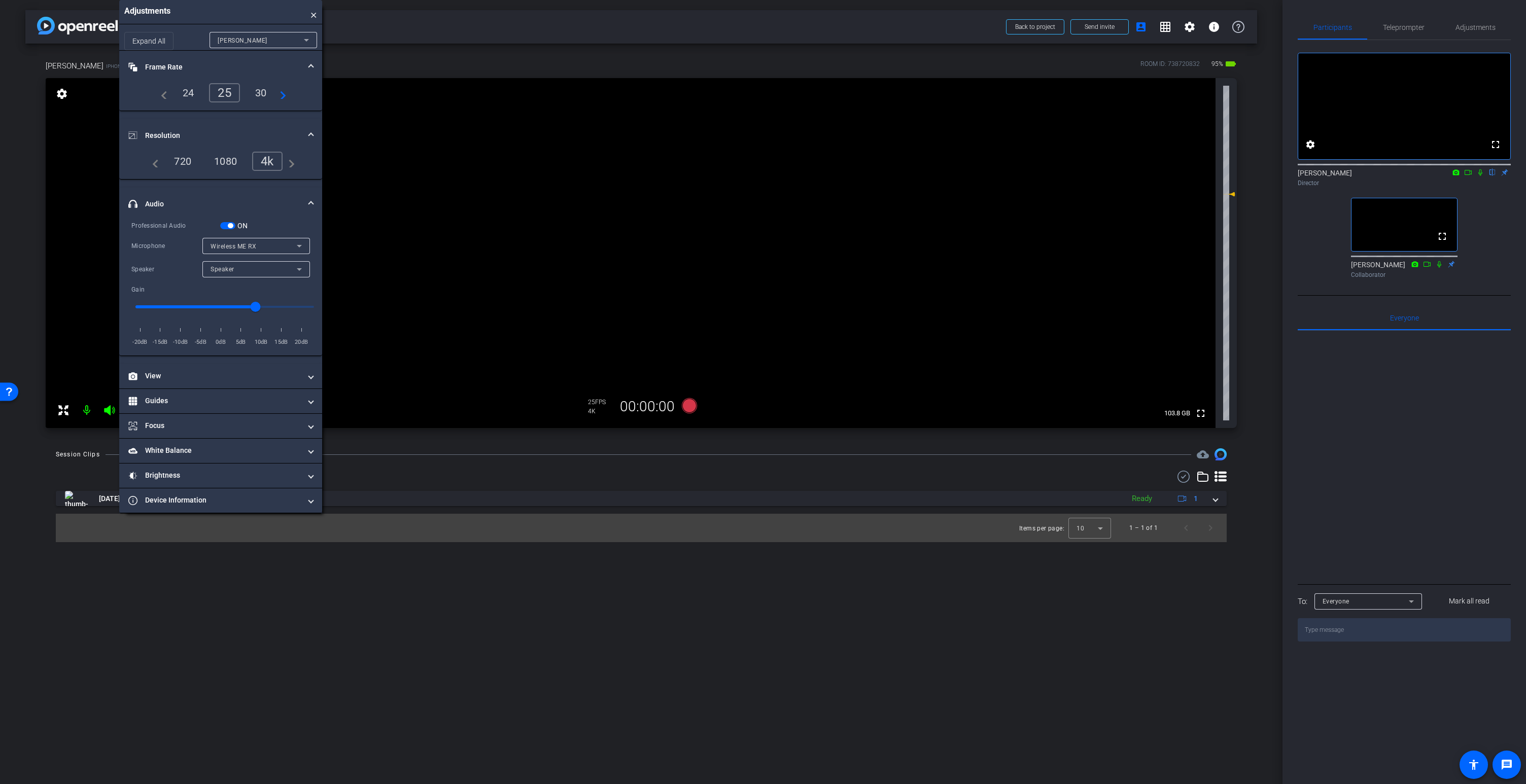
click at [641, 158] on video at bounding box center [630, 253] width 1169 height 350
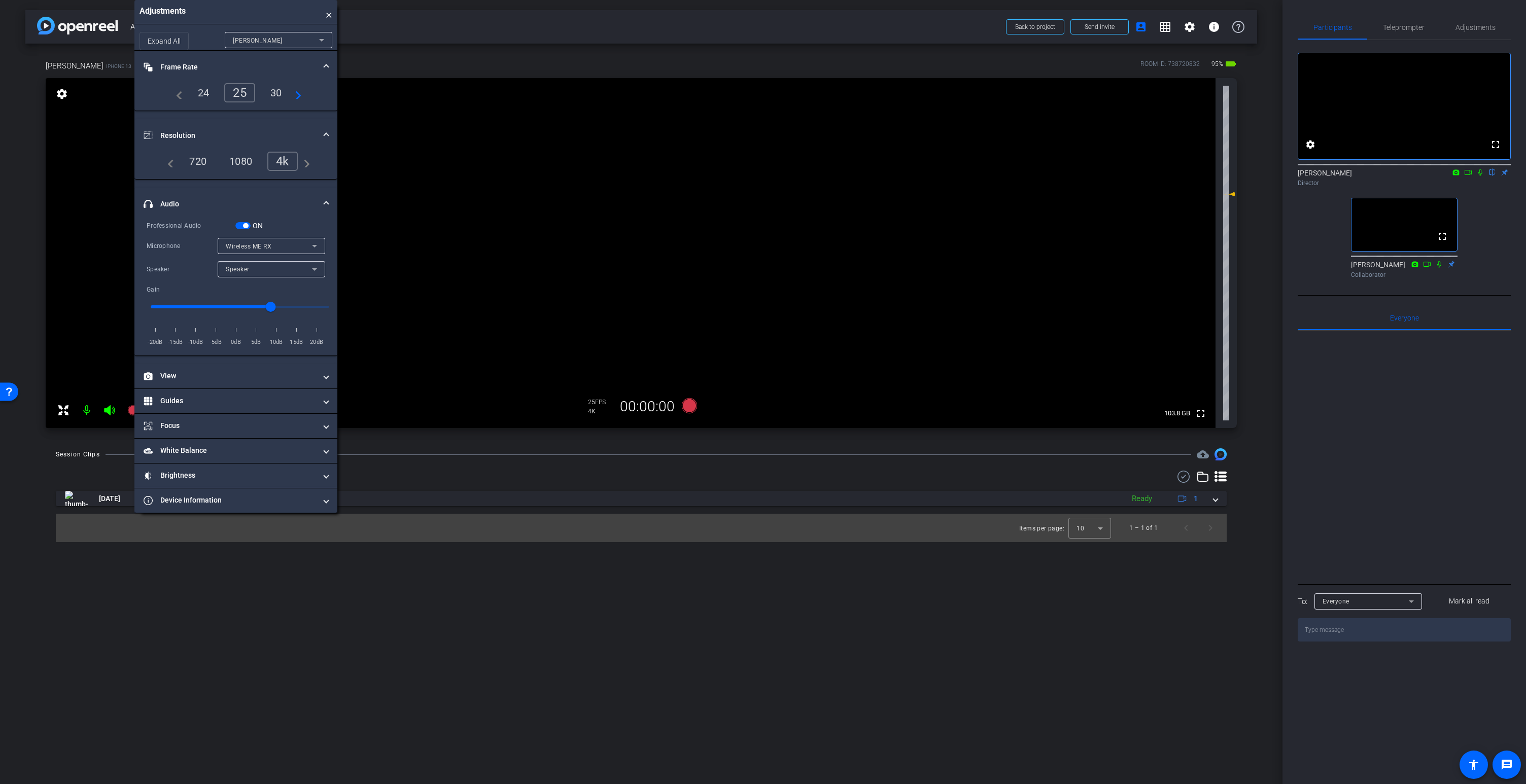
drag, startPoint x: 262, startPoint y: 12, endPoint x: 277, endPoint y: 2, distance: 18.0
click at [277, 2] on div "Adjustments ×" at bounding box center [235, 12] width 203 height 24
drag, startPoint x: 667, startPoint y: 181, endPoint x: 671, endPoint y: 185, distance: 5.7
click at [667, 181] on video at bounding box center [630, 253] width 1169 height 350
click at [633, 191] on video at bounding box center [630, 253] width 1169 height 350
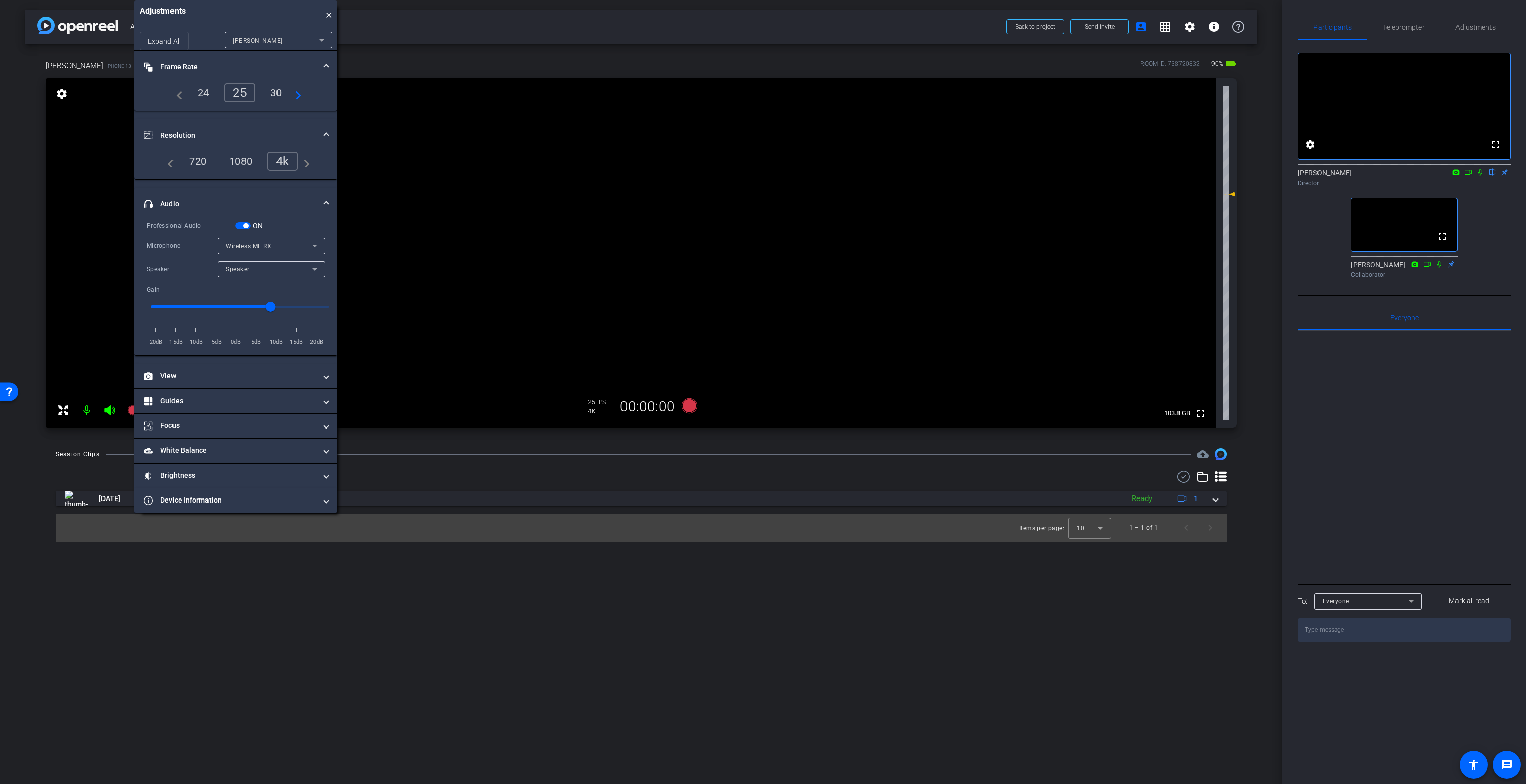
drag, startPoint x: 653, startPoint y: 197, endPoint x: 652, endPoint y: 202, distance: 5.1
click at [653, 197] on video at bounding box center [630, 253] width 1169 height 350
click at [689, 405] on icon at bounding box center [690, 405] width 15 height 15
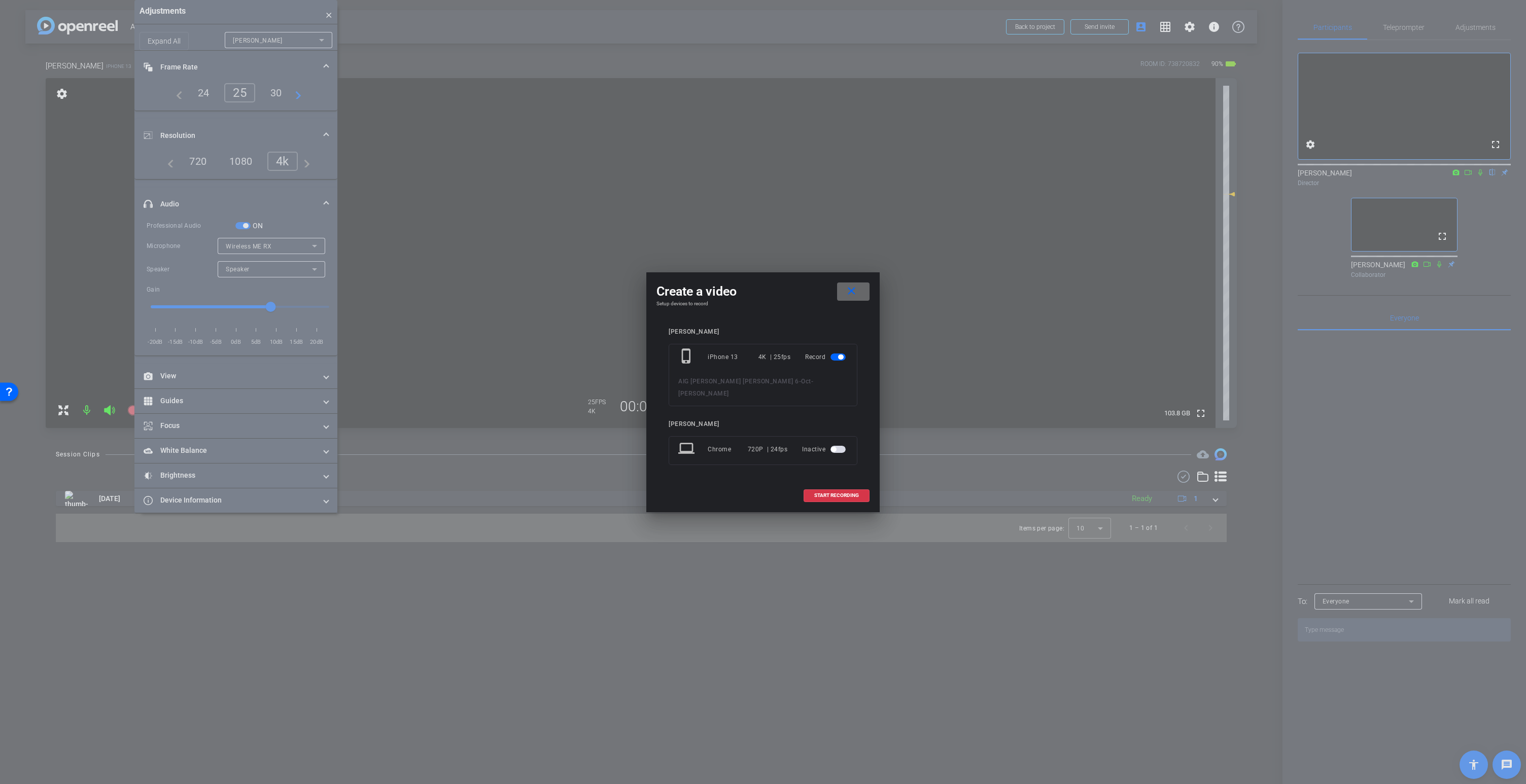
click at [855, 296] on mat-icon "close" at bounding box center [852, 291] width 12 height 12
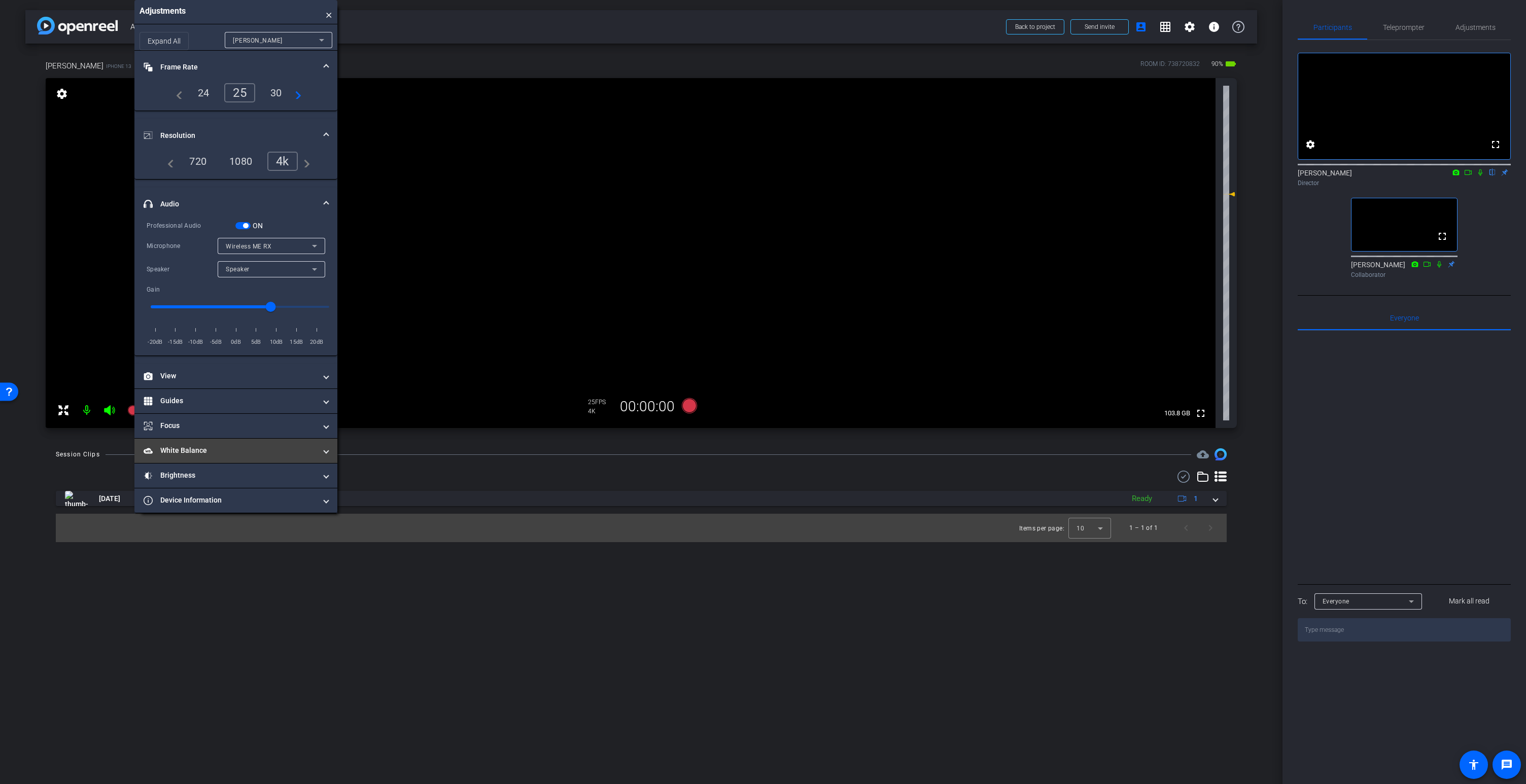
click at [172, 453] on mat-panel-title "White Balance White Balance" at bounding box center [229, 450] width 172 height 10
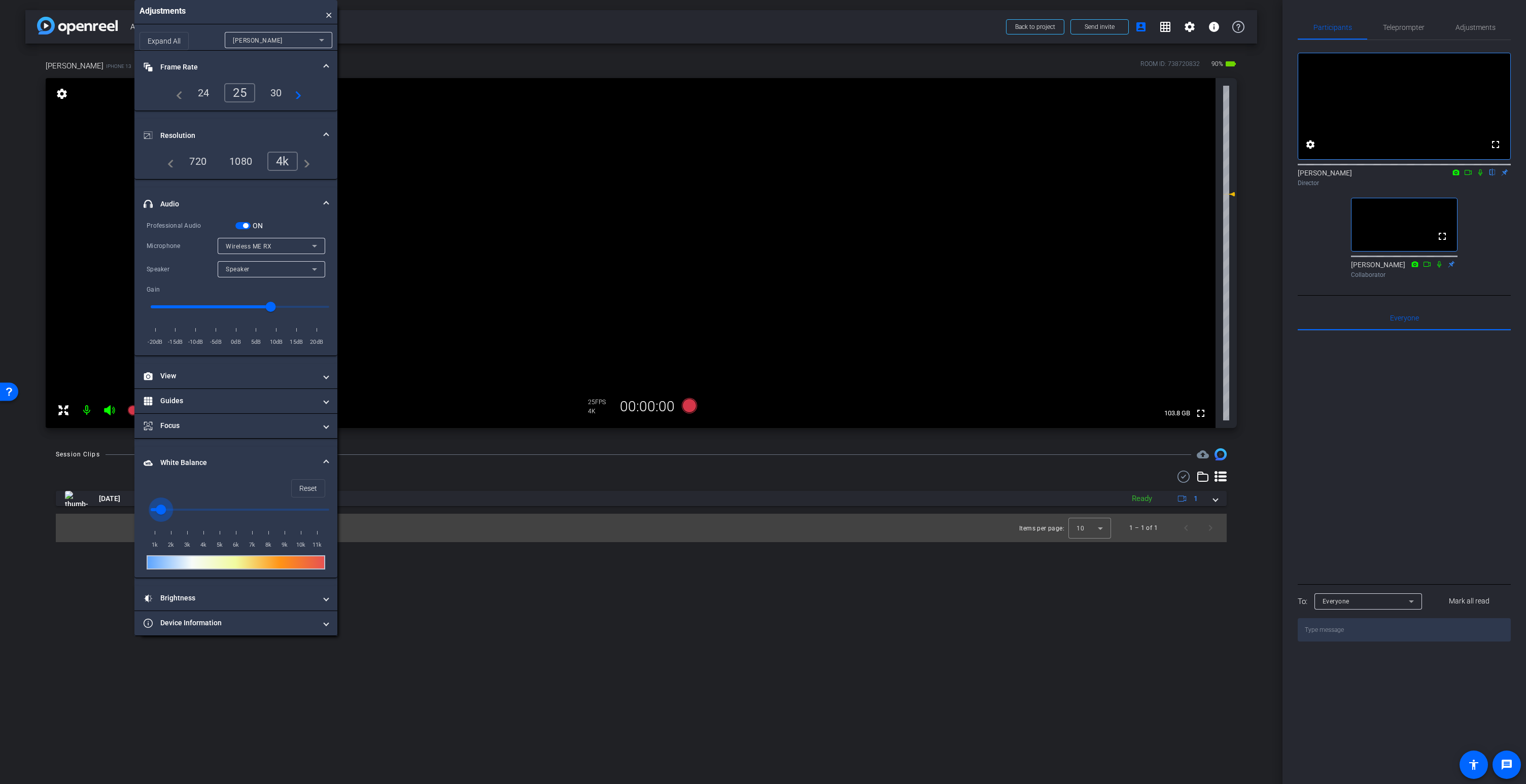
drag, startPoint x: 154, startPoint y: 505, endPoint x: 163, endPoint y: 507, distance: 9.2
click at [163, 507] on input "range" at bounding box center [240, 509] width 200 height 22
drag, startPoint x: 181, startPoint y: 508, endPoint x: 206, endPoint y: 510, distance: 25.1
click at [206, 510] on input "range" at bounding box center [240, 509] width 200 height 22
drag, startPoint x: 205, startPoint y: 509, endPoint x: 145, endPoint y: 506, distance: 60.1
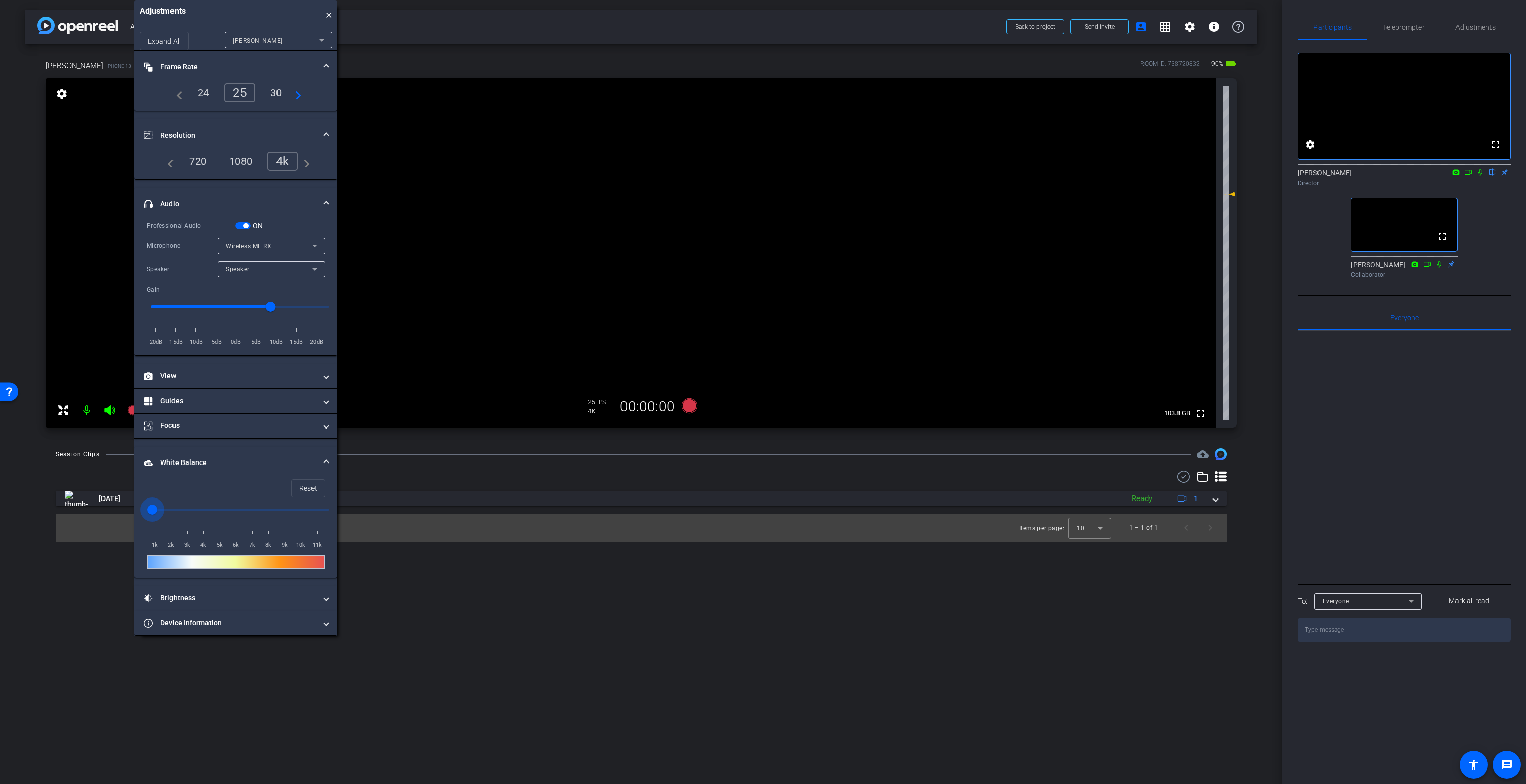
type input "1000"
click at [145, 506] on input "range" at bounding box center [240, 509] width 200 height 22
click at [309, 486] on span "Reset" at bounding box center [308, 489] width 18 height 19
click at [305, 487] on span "Reset" at bounding box center [308, 489] width 18 height 19
click at [642, 202] on video at bounding box center [630, 253] width 1169 height 350
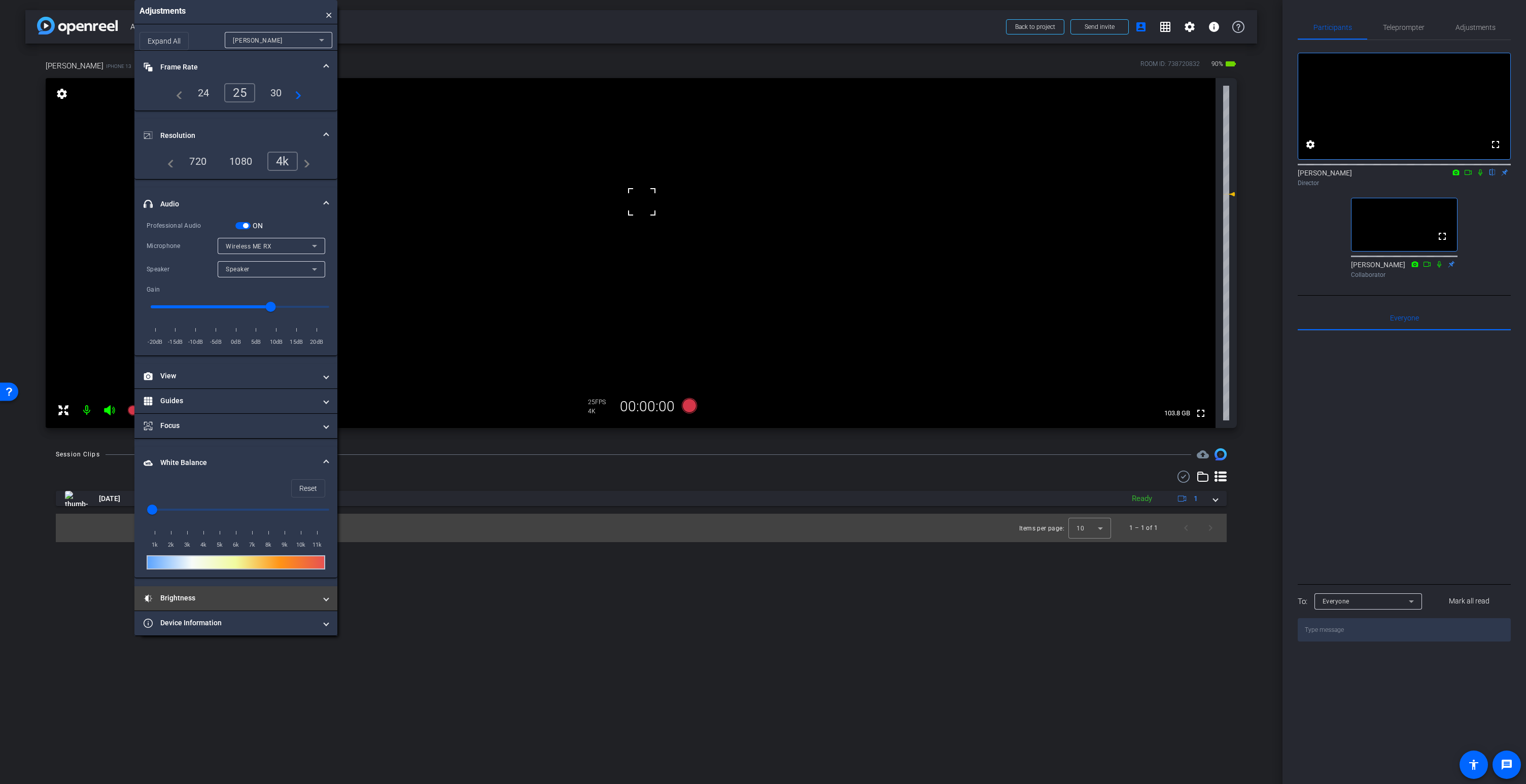
click at [273, 600] on mat-panel-title "Brightness" at bounding box center [229, 597] width 172 height 10
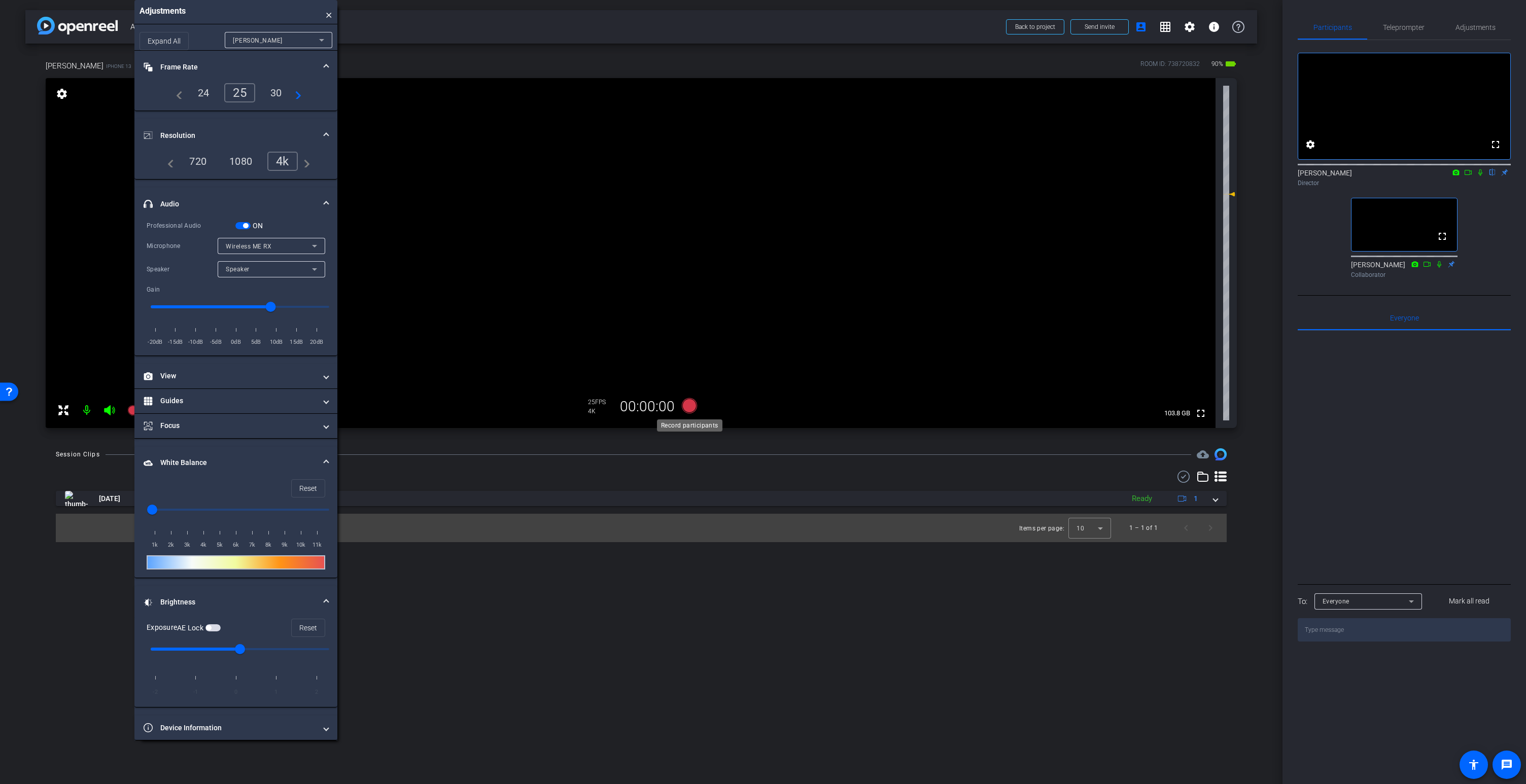
click at [687, 404] on icon at bounding box center [690, 405] width 15 height 15
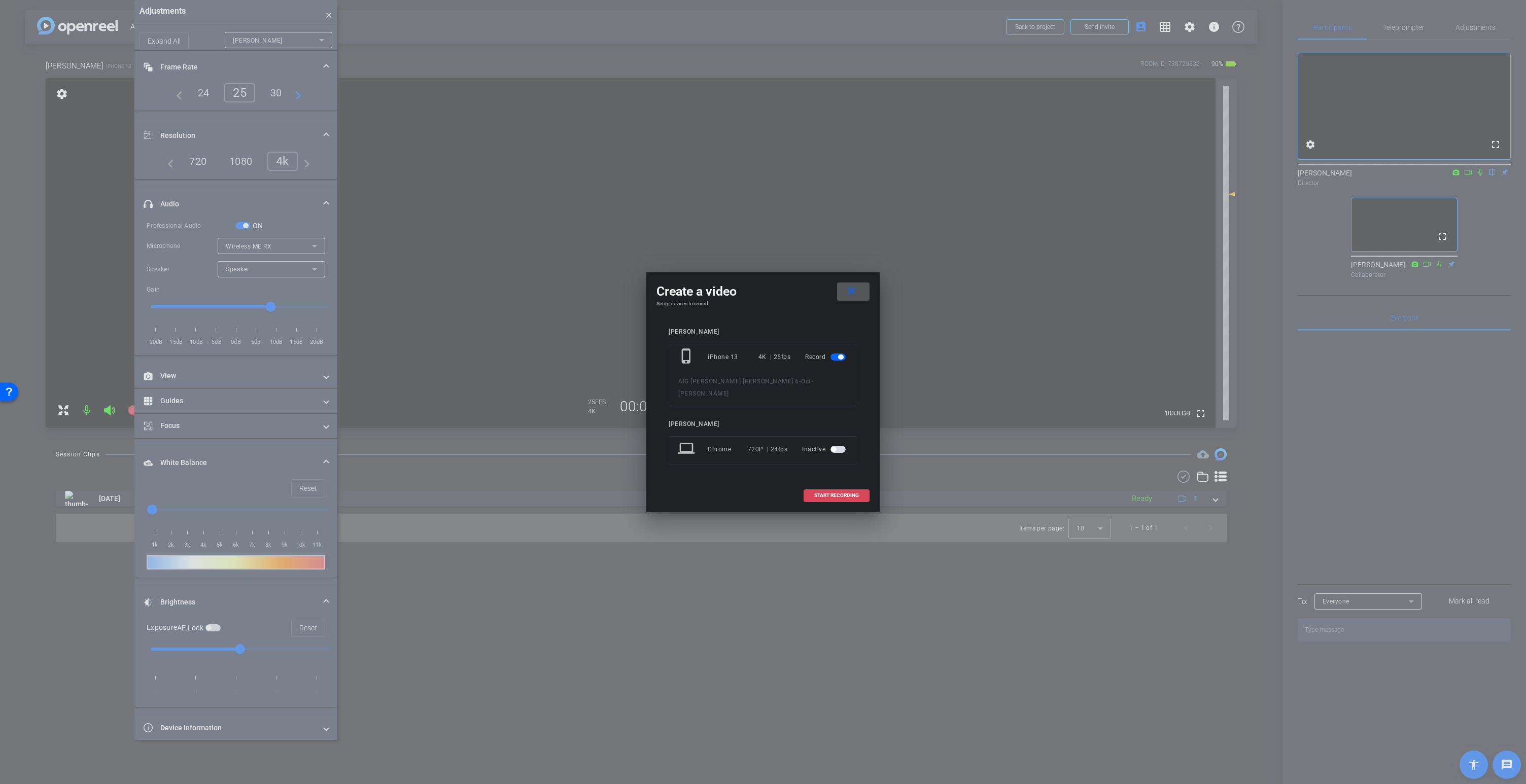
click at [836, 493] on span "START RECORDING" at bounding box center [836, 495] width 44 height 5
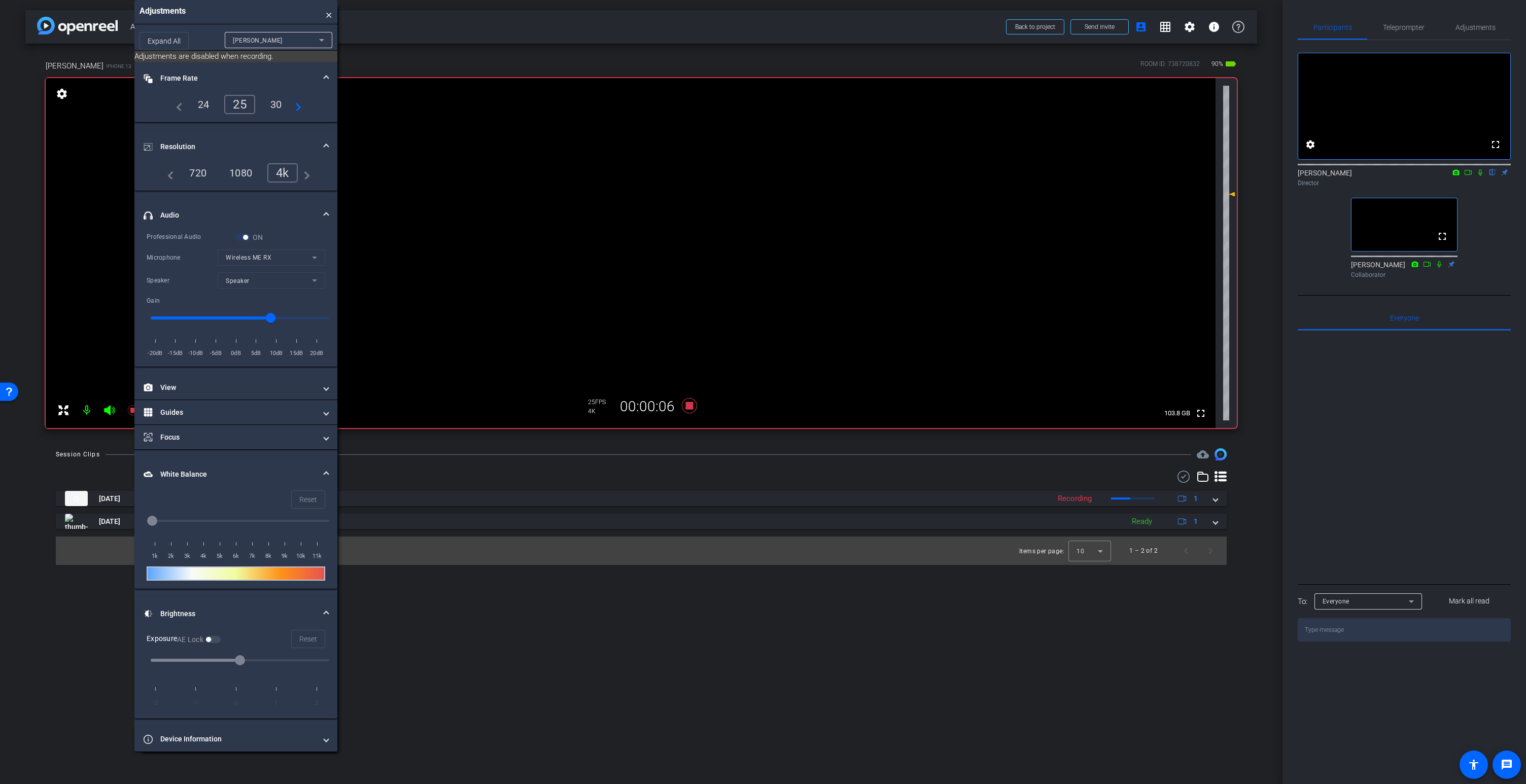
click at [1480, 176] on icon at bounding box center [1480, 173] width 4 height 7
click at [109, 409] on icon at bounding box center [109, 410] width 10 height 10
click at [1481, 176] on icon at bounding box center [1480, 173] width 6 height 7
click at [1479, 176] on icon at bounding box center [1480, 173] width 4 height 7
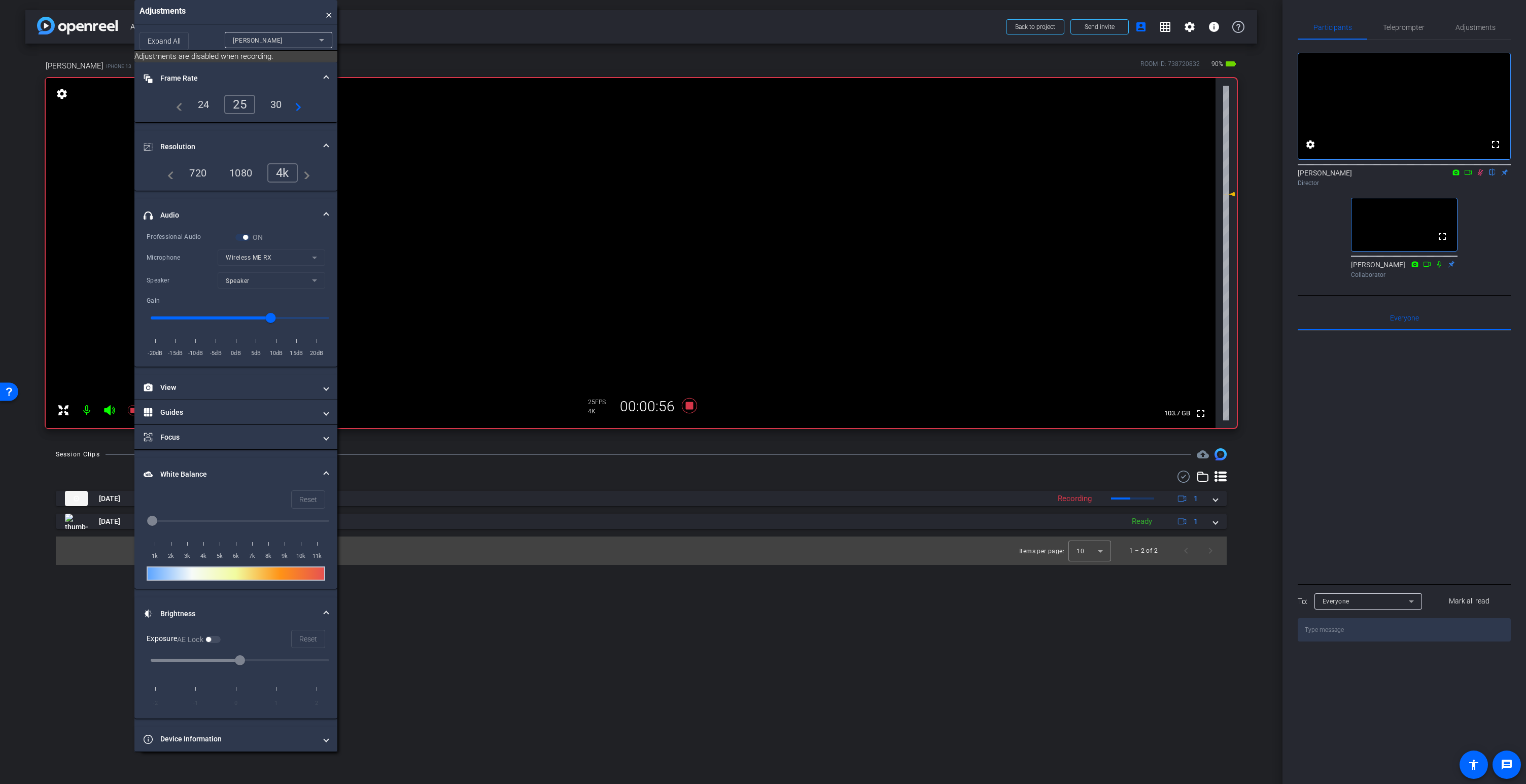
click at [107, 409] on icon at bounding box center [109, 410] width 10 height 10
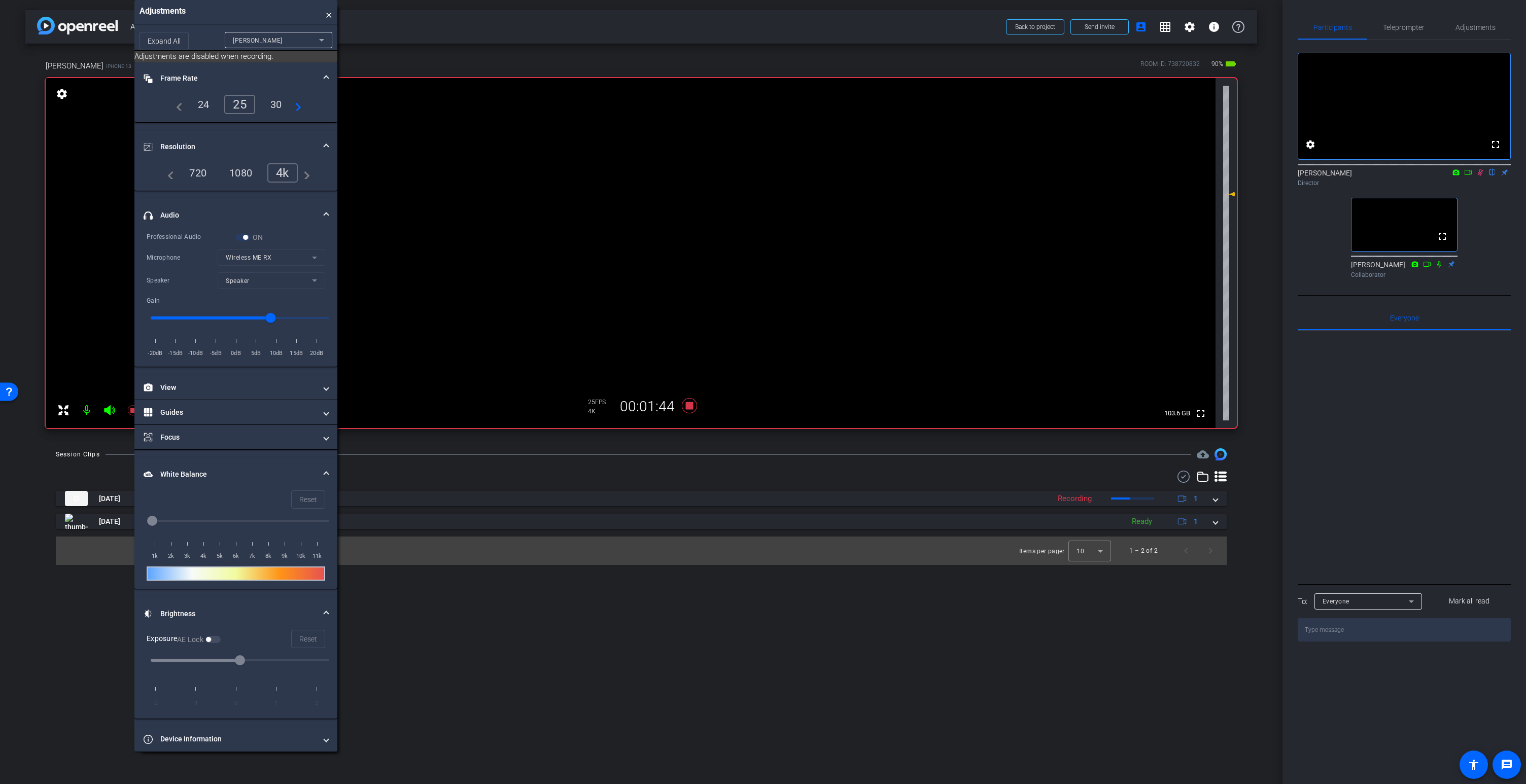
click at [107, 409] on div at bounding box center [98, 410] width 90 height 20
click at [107, 409] on icon at bounding box center [109, 410] width 10 height 10
click at [644, 203] on video at bounding box center [630, 253] width 1169 height 350
click at [1481, 176] on icon at bounding box center [1480, 172] width 8 height 7
click at [110, 410] on icon at bounding box center [109, 410] width 10 height 10
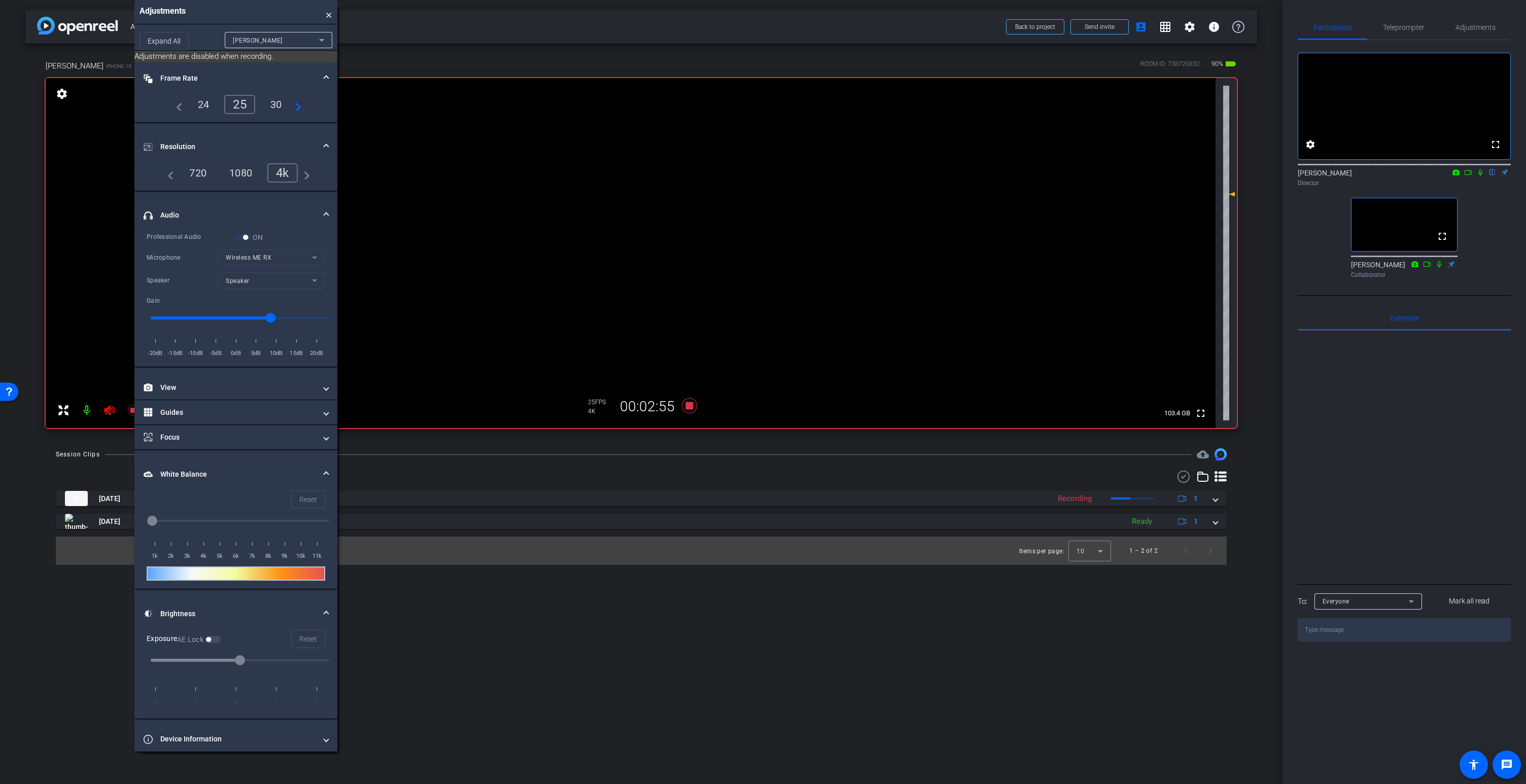
click at [107, 410] on icon at bounding box center [109, 410] width 12 height 12
click at [638, 197] on video at bounding box center [630, 253] width 1169 height 350
click at [647, 194] on video at bounding box center [630, 253] width 1169 height 350
click at [642, 197] on video at bounding box center [630, 253] width 1169 height 350
click at [646, 197] on video at bounding box center [630, 253] width 1169 height 350
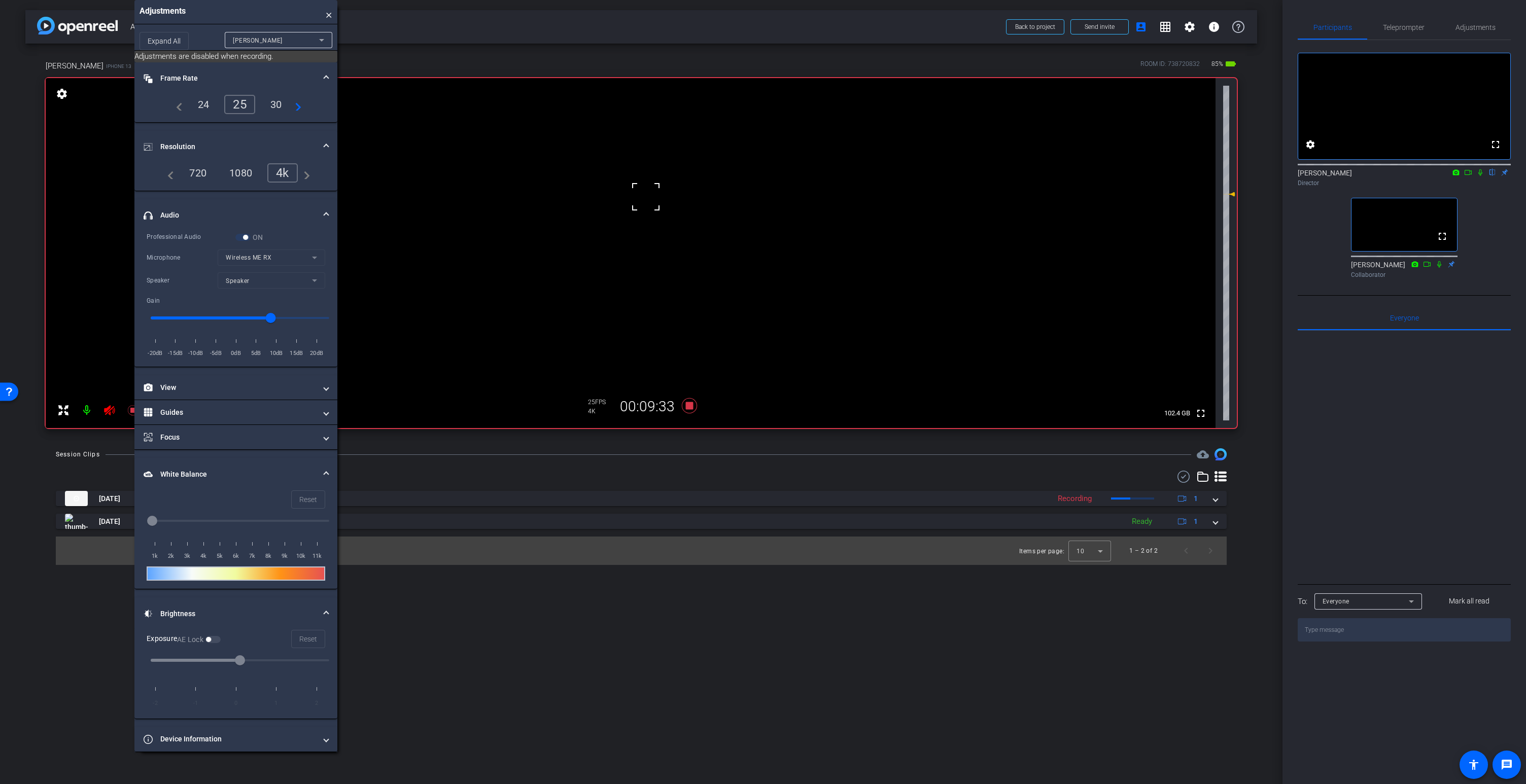
click at [111, 409] on icon at bounding box center [109, 410] width 10 height 10
click at [645, 199] on video at bounding box center [630, 253] width 1169 height 350
click at [630, 196] on video at bounding box center [630, 253] width 1169 height 350
click at [625, 195] on video at bounding box center [630, 253] width 1169 height 350
click at [638, 193] on video at bounding box center [630, 253] width 1169 height 350
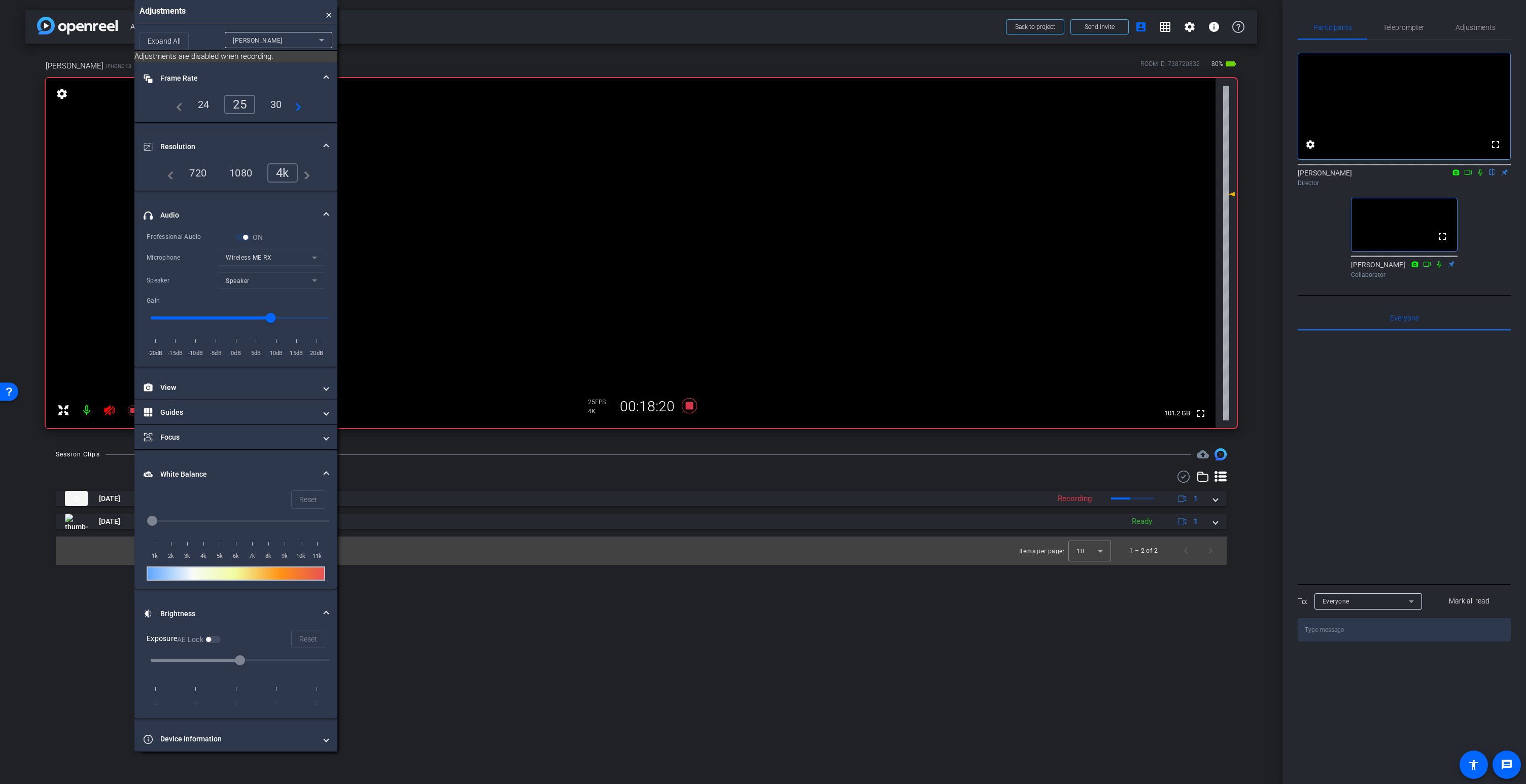
click at [636, 194] on video at bounding box center [630, 253] width 1169 height 350
click at [643, 193] on video at bounding box center [630, 253] width 1169 height 350
click at [635, 192] on video at bounding box center [630, 253] width 1169 height 350
click at [639, 186] on video at bounding box center [630, 253] width 1169 height 350
click at [644, 200] on video at bounding box center [630, 253] width 1169 height 350
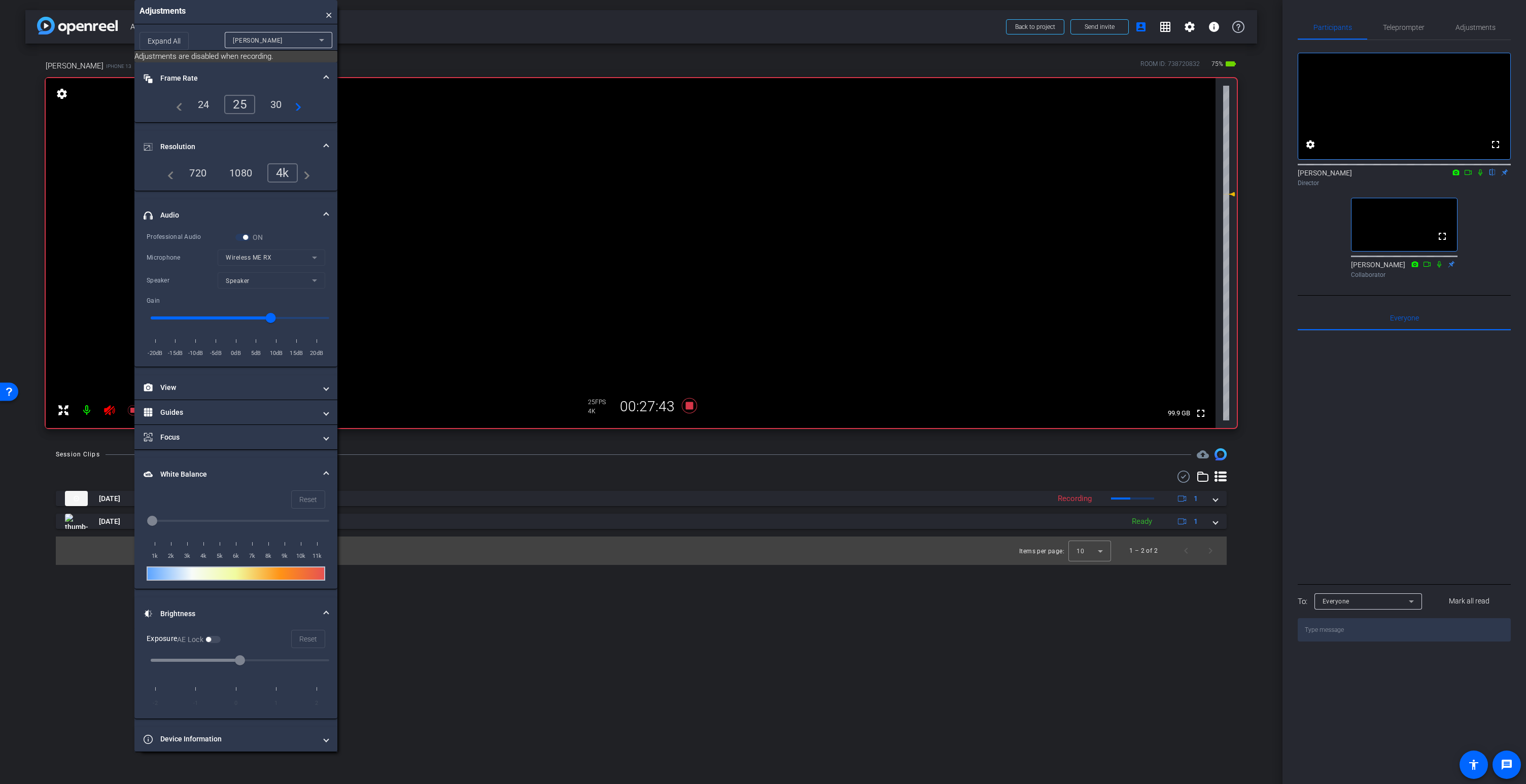
click at [634, 197] on video at bounding box center [630, 253] width 1169 height 350
click at [690, 408] on icon at bounding box center [690, 405] width 15 height 15
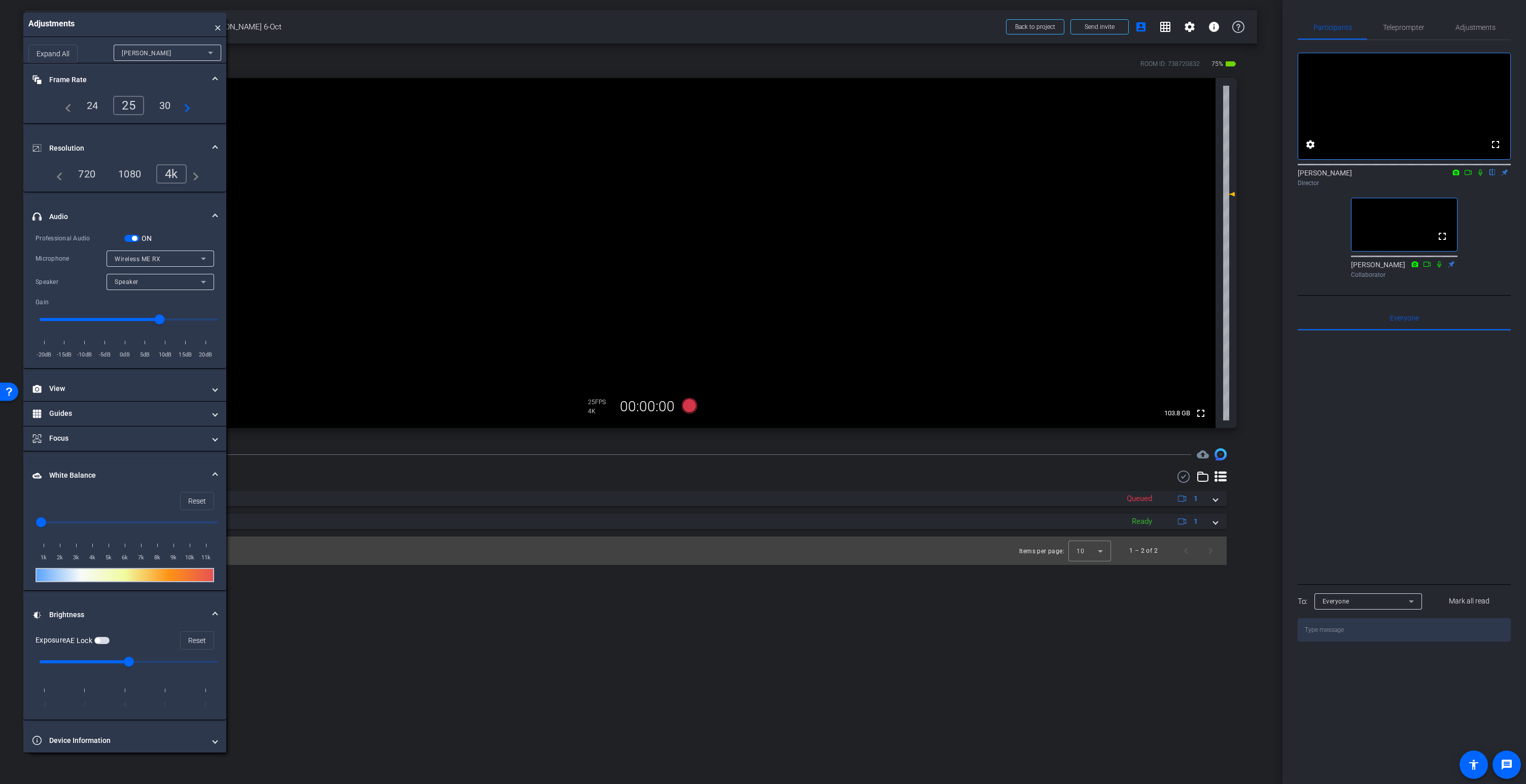
drag, startPoint x: 267, startPoint y: 13, endPoint x: 156, endPoint y: 26, distance: 111.8
click at [156, 26] on div "Adjustments ×" at bounding box center [125, 24] width 203 height 24
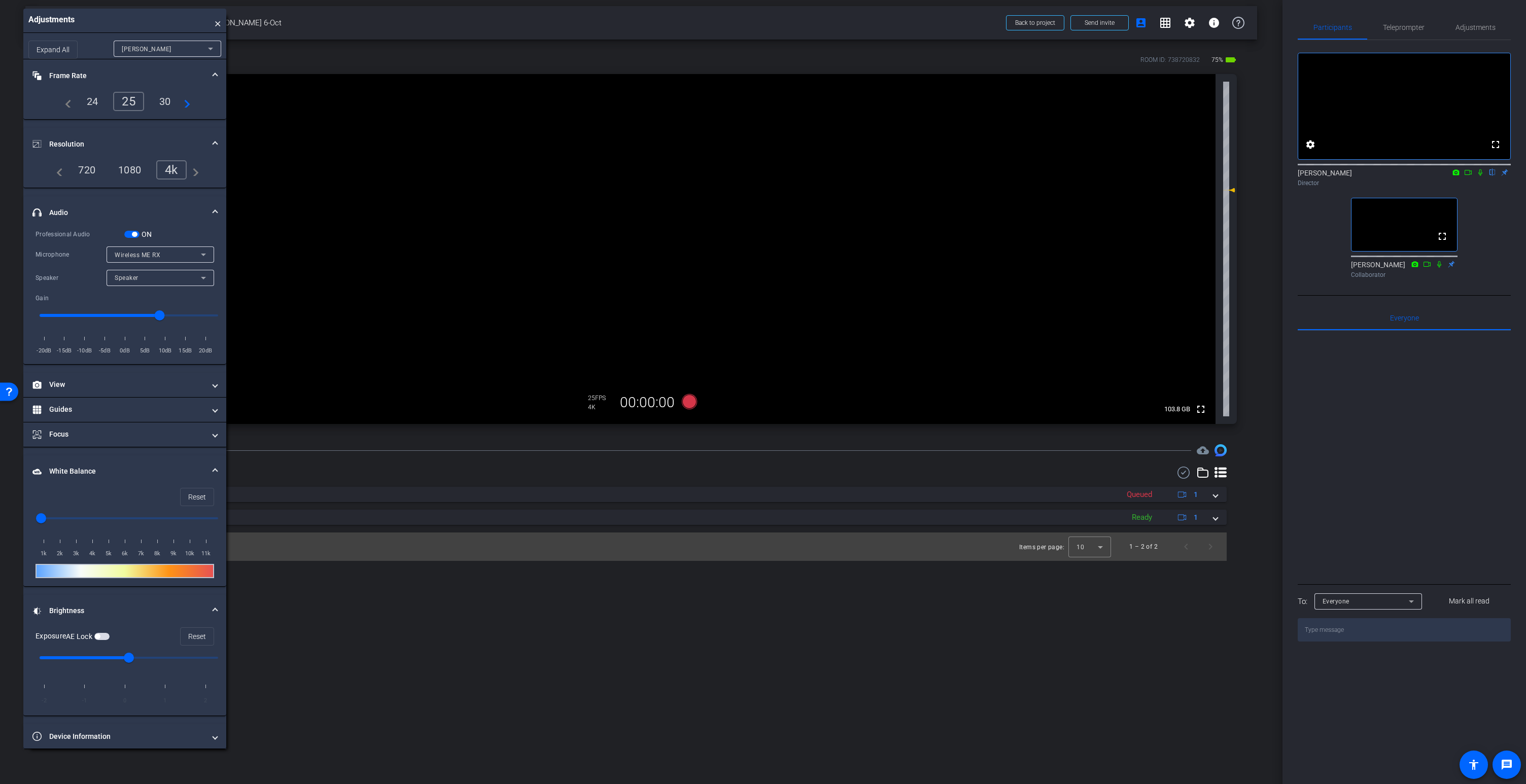
click at [134, 239] on div "ON" at bounding box center [138, 234] width 28 height 10
click at [141, 257] on span "Wireless ME RX" at bounding box center [138, 255] width 46 height 7
click at [147, 274] on span "iPhone Microphone" at bounding box center [144, 275] width 58 height 12
click at [134, 235] on span "button" at bounding box center [134, 234] width 5 height 5
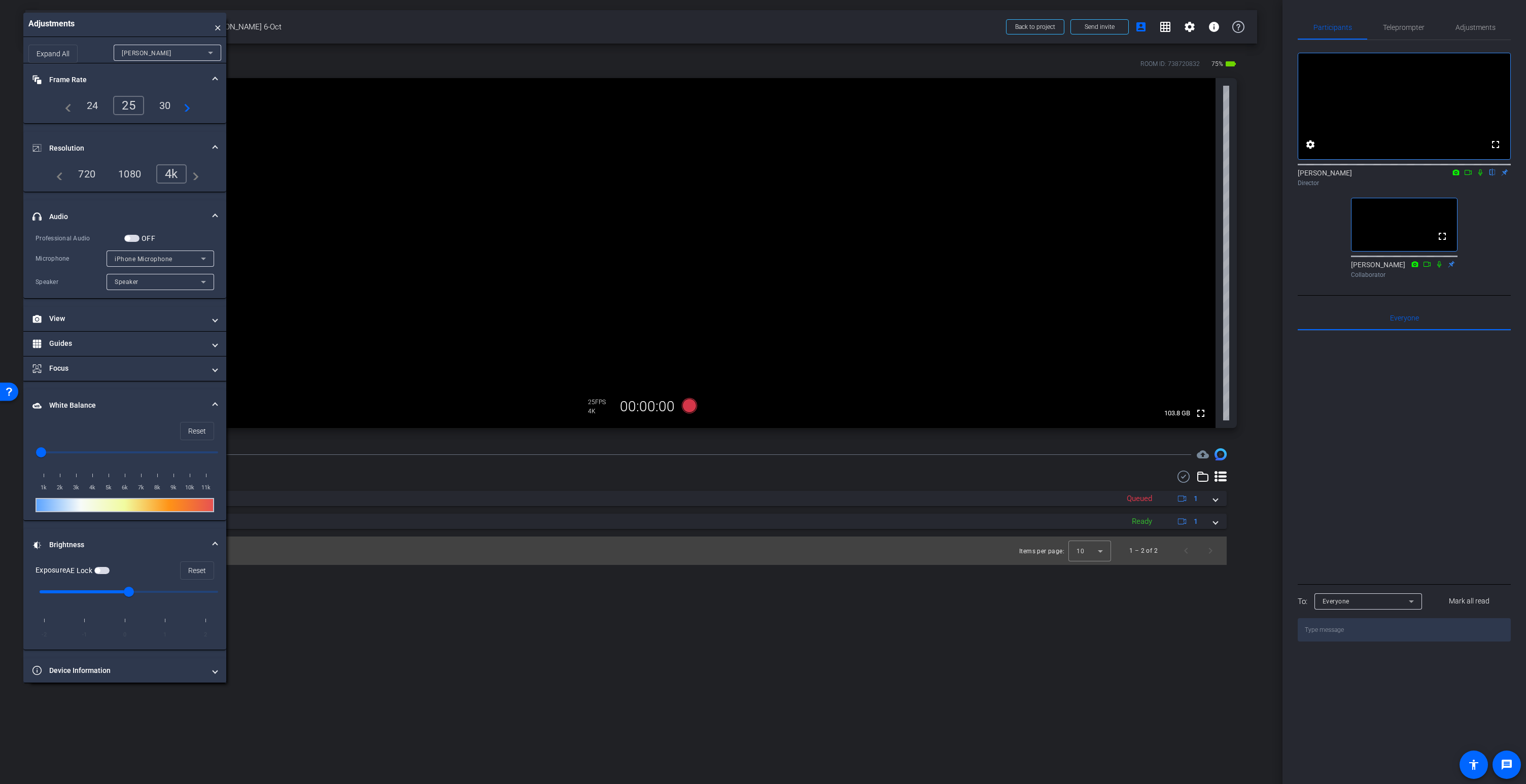
scroll to position [0, 0]
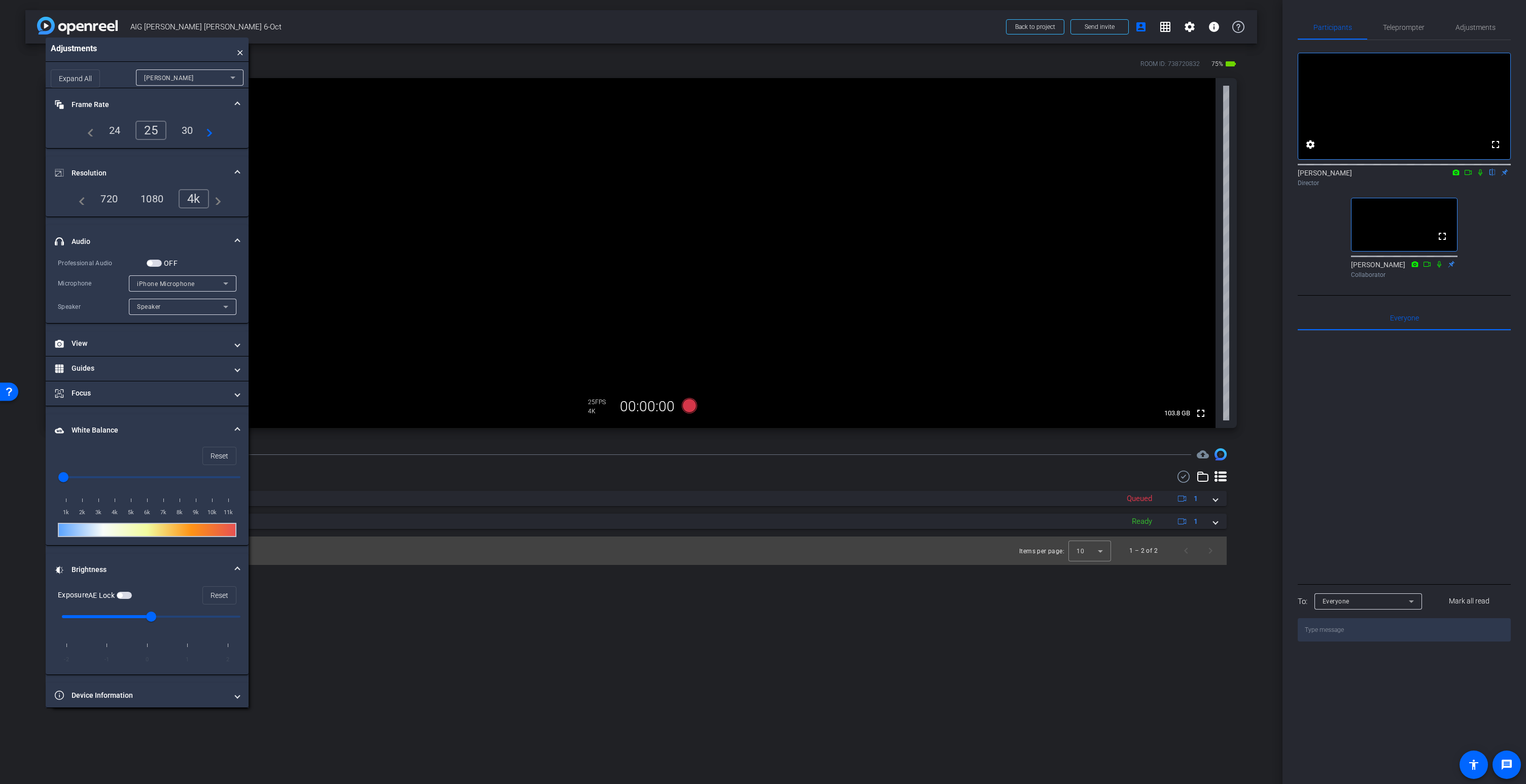
drag, startPoint x: 160, startPoint y: 26, endPoint x: 182, endPoint y: 51, distance: 33.3
click at [182, 51] on div "Adjustments ×" at bounding box center [147, 49] width 203 height 24
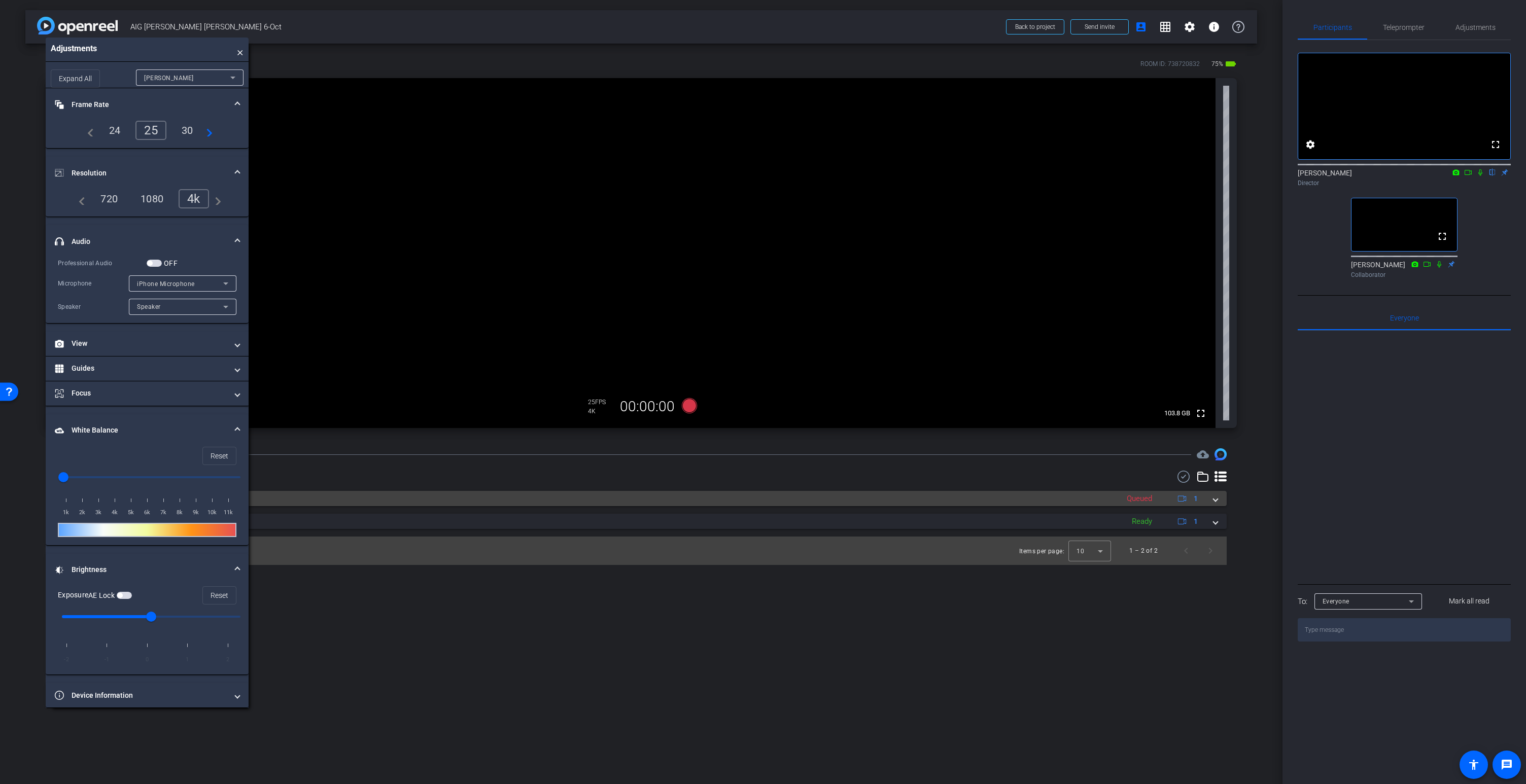
click at [1217, 499] on span at bounding box center [1215, 498] width 4 height 10
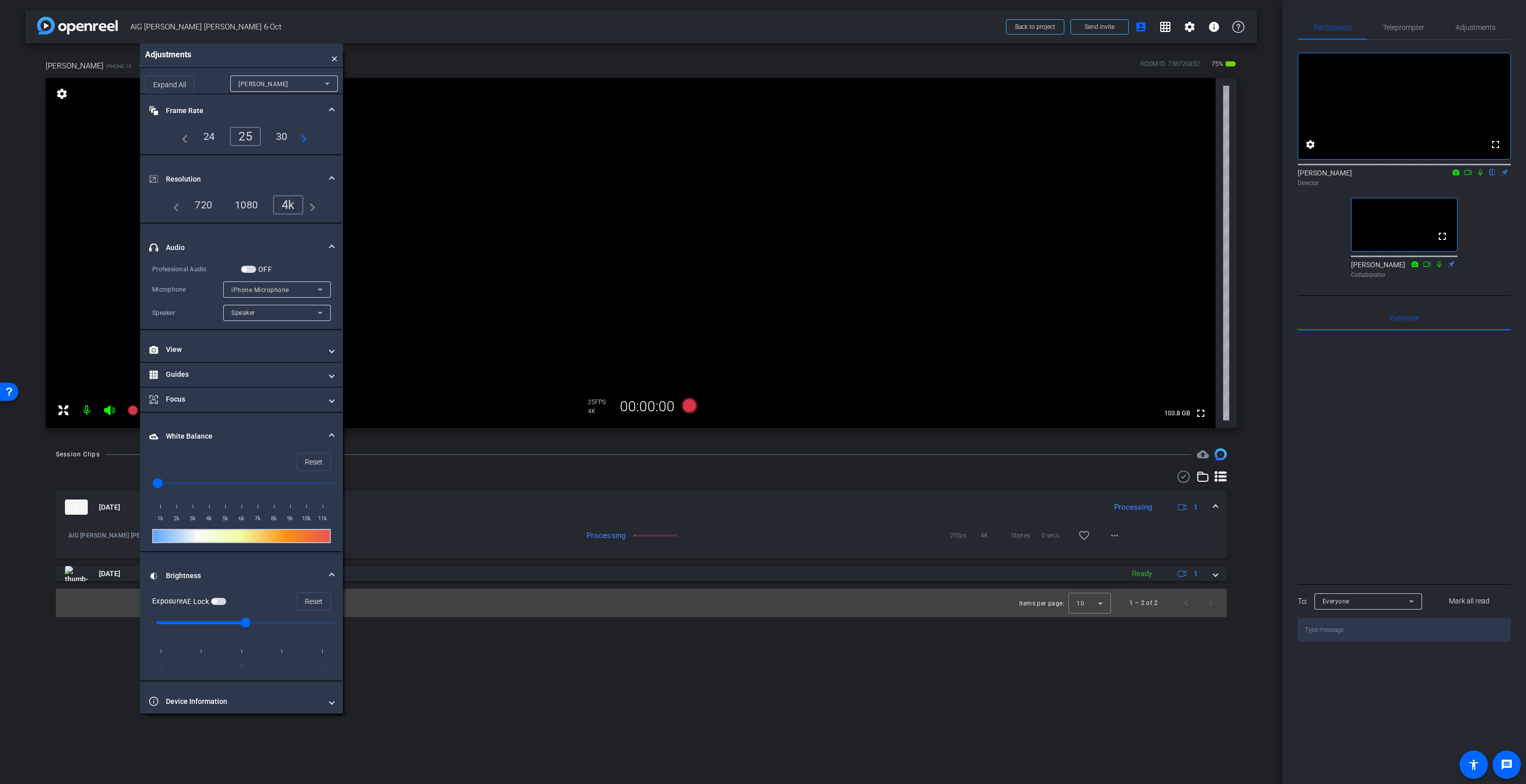
drag, startPoint x: 145, startPoint y: 44, endPoint x: 238, endPoint y: 50, distance: 93.2
click at [239, 50] on div "Adjustments ×" at bounding box center [241, 55] width 203 height 24
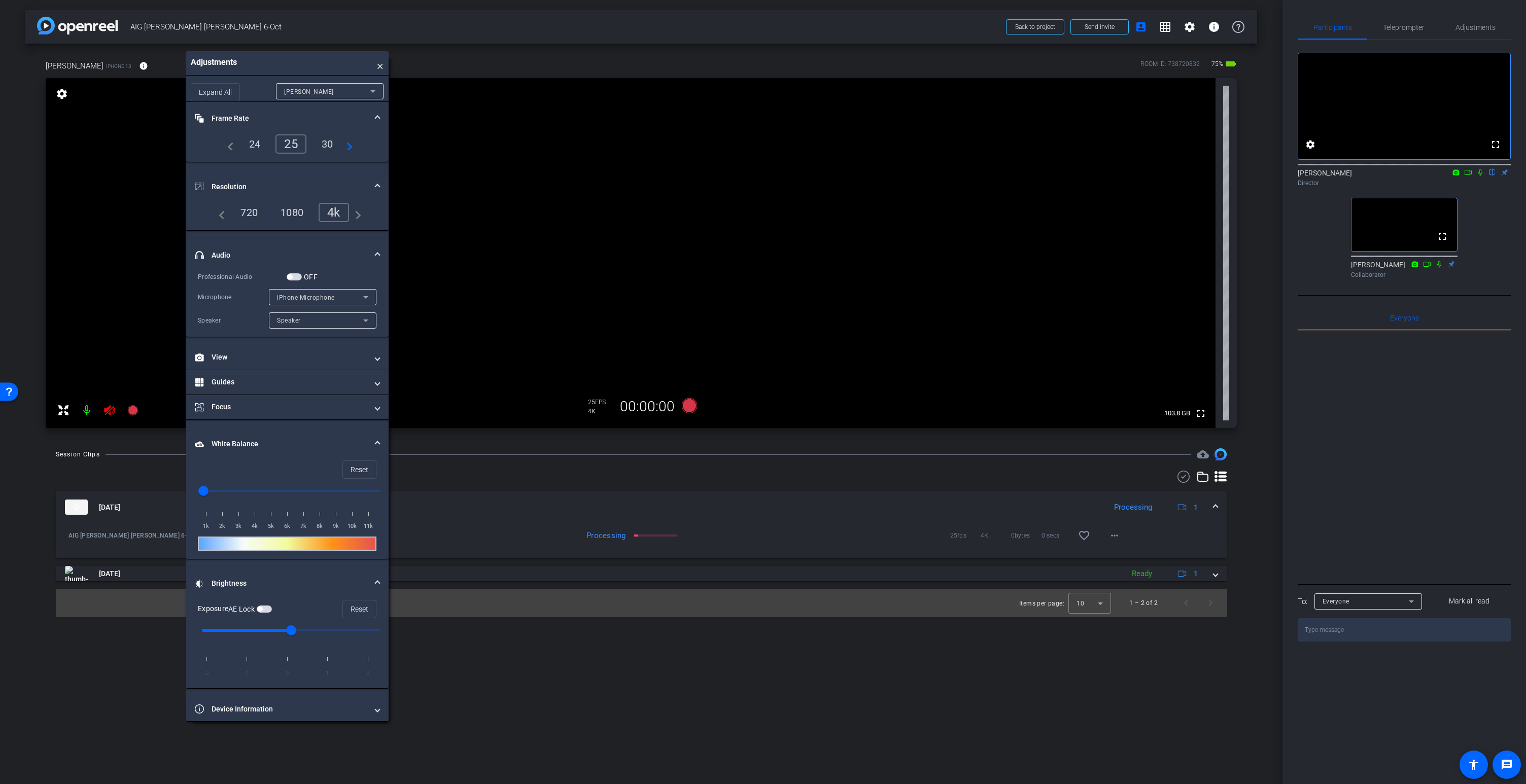
drag, startPoint x: 264, startPoint y: 58, endPoint x: 309, endPoint y: 66, distance: 45.7
click at [309, 66] on div "Adjustments ×" at bounding box center [287, 63] width 203 height 24
click at [88, 410] on mat-icon at bounding box center [87, 410] width 20 height 20
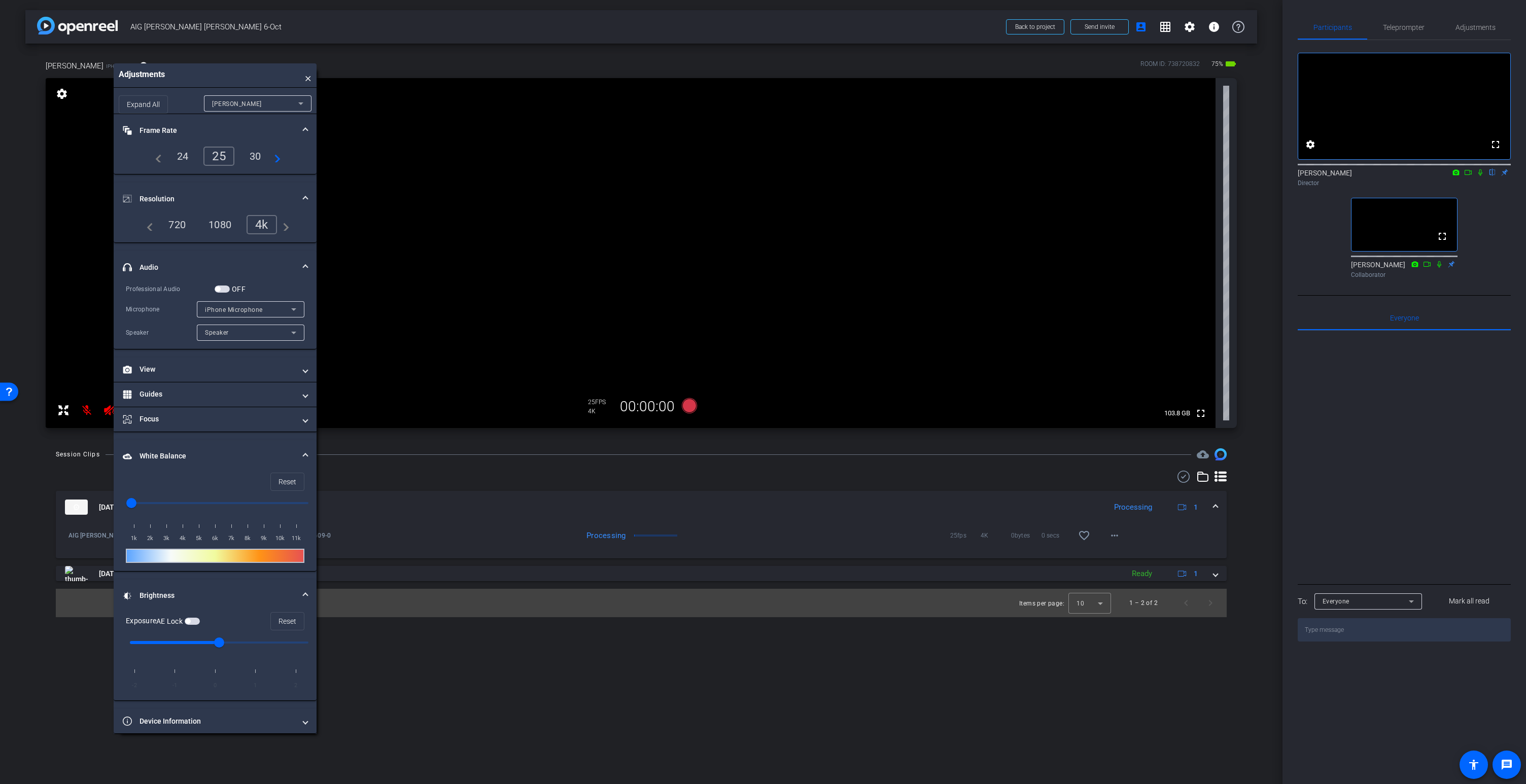
drag, startPoint x: 320, startPoint y: 66, endPoint x: 210, endPoint y: 77, distance: 110.5
click at [210, 76] on div "Adjustments ×" at bounding box center [215, 75] width 203 height 24
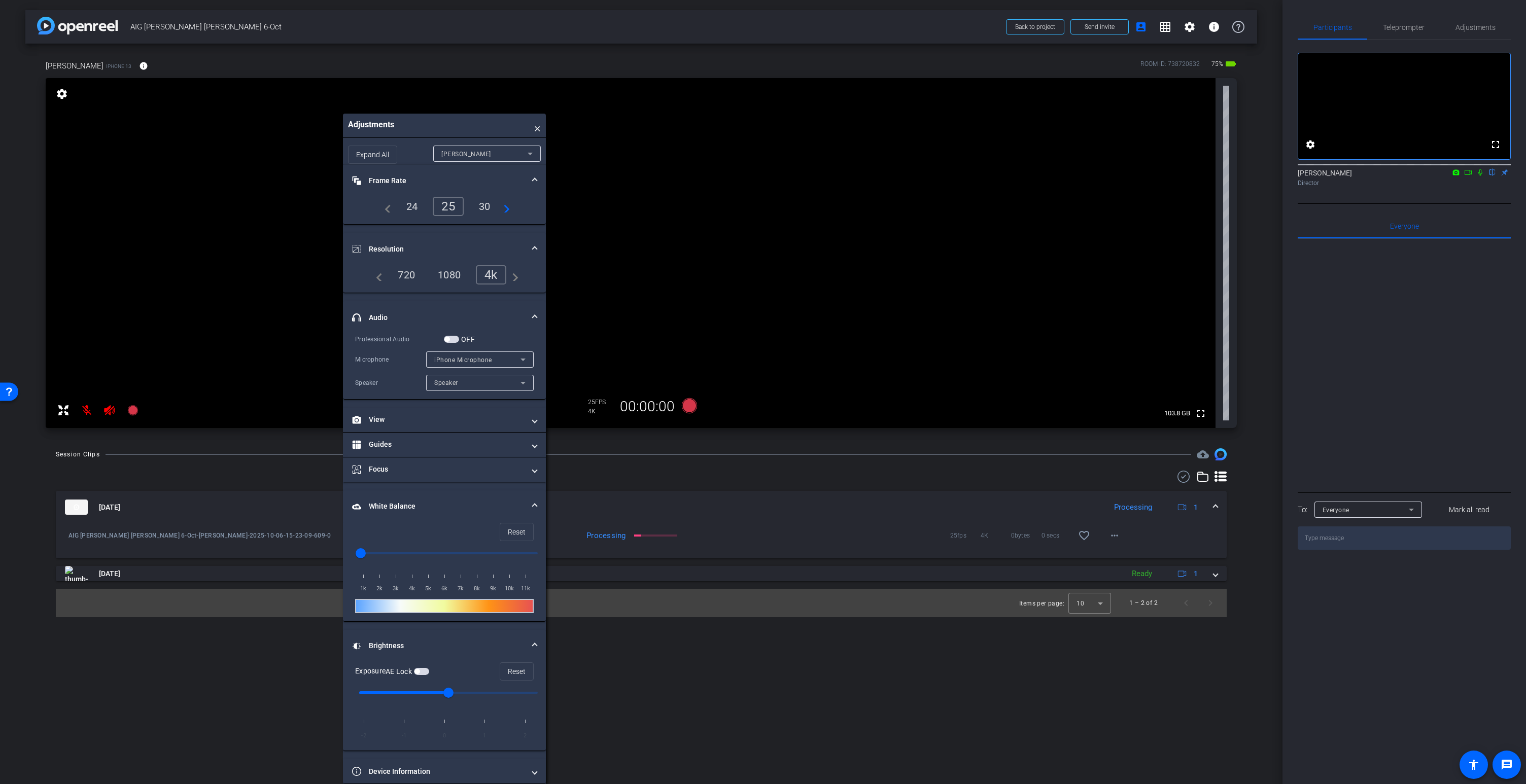
drag, startPoint x: 186, startPoint y: 84, endPoint x: 393, endPoint y: 185, distance: 230.3
click at [424, 184] on div "Adjustments × Expand All lindsey Frame Rate Frame Rate navigate_before 24 25 30…" at bounding box center [444, 448] width 203 height 671
click at [108, 408] on icon at bounding box center [109, 410] width 10 height 10
click at [87, 410] on mat-icon at bounding box center [87, 410] width 20 height 20
click at [403, 421] on mat-panel-title "View" at bounding box center [438, 419] width 172 height 10
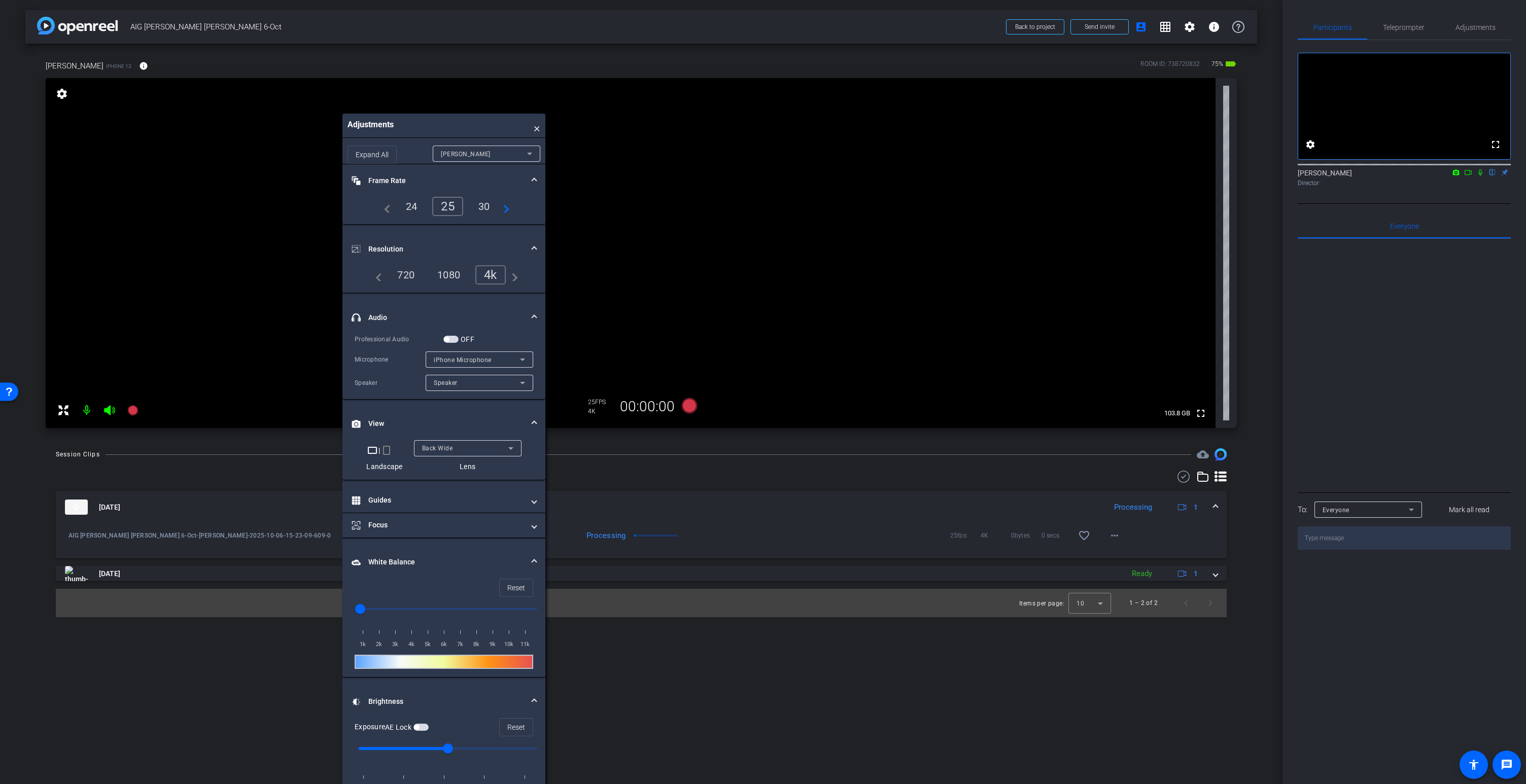
click at [445, 446] on span "Back Wide" at bounding box center [438, 448] width 31 height 7
click at [438, 484] on span "Front Wide" at bounding box center [438, 484] width 33 height 12
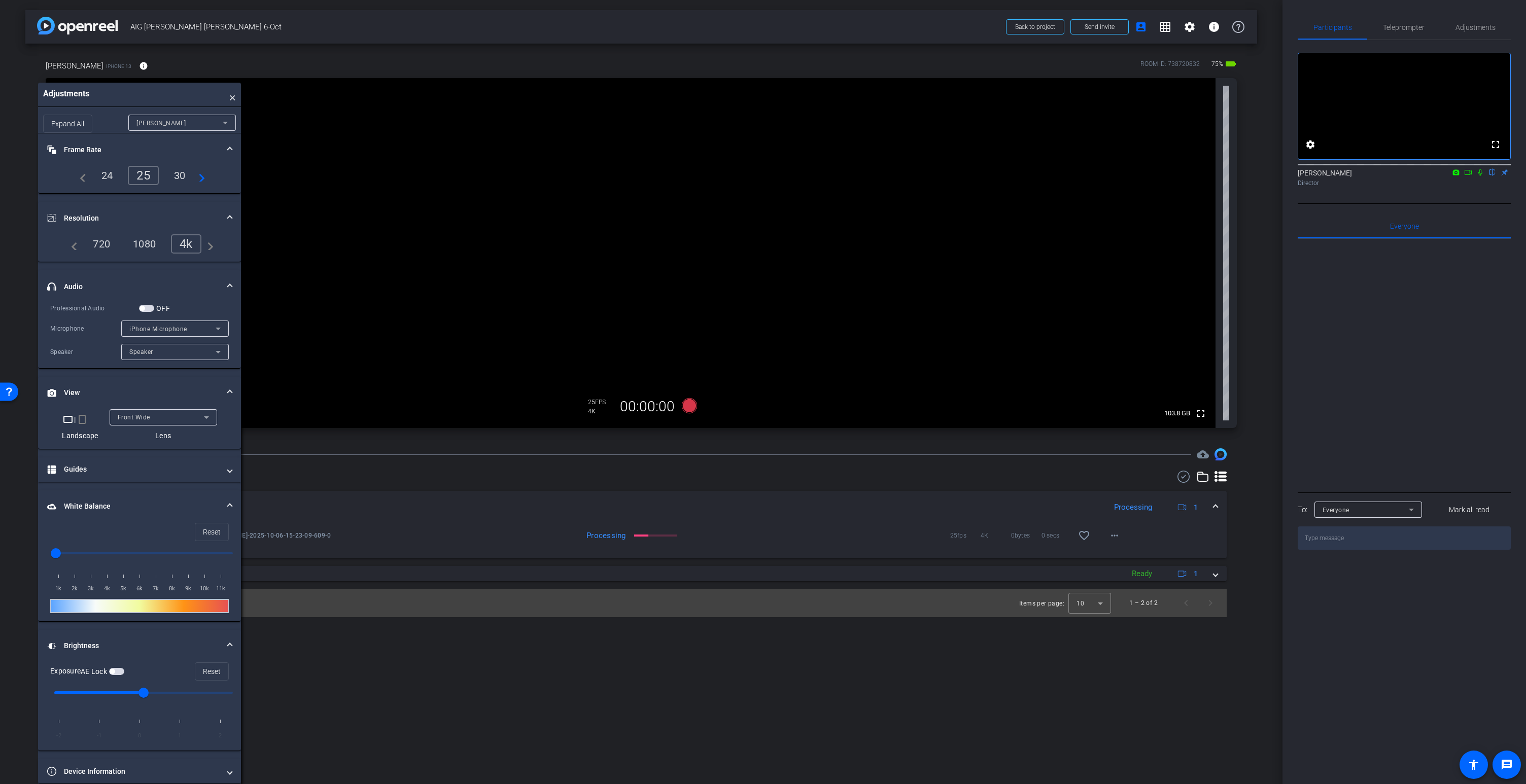
drag, startPoint x: 459, startPoint y: 122, endPoint x: 155, endPoint y: 188, distance: 311.1
click at [155, 188] on div "Adjustments × Expand All lindsey Frame Rate Frame Rate navigate_before 24 25 30…" at bounding box center [139, 432] width 203 height 701
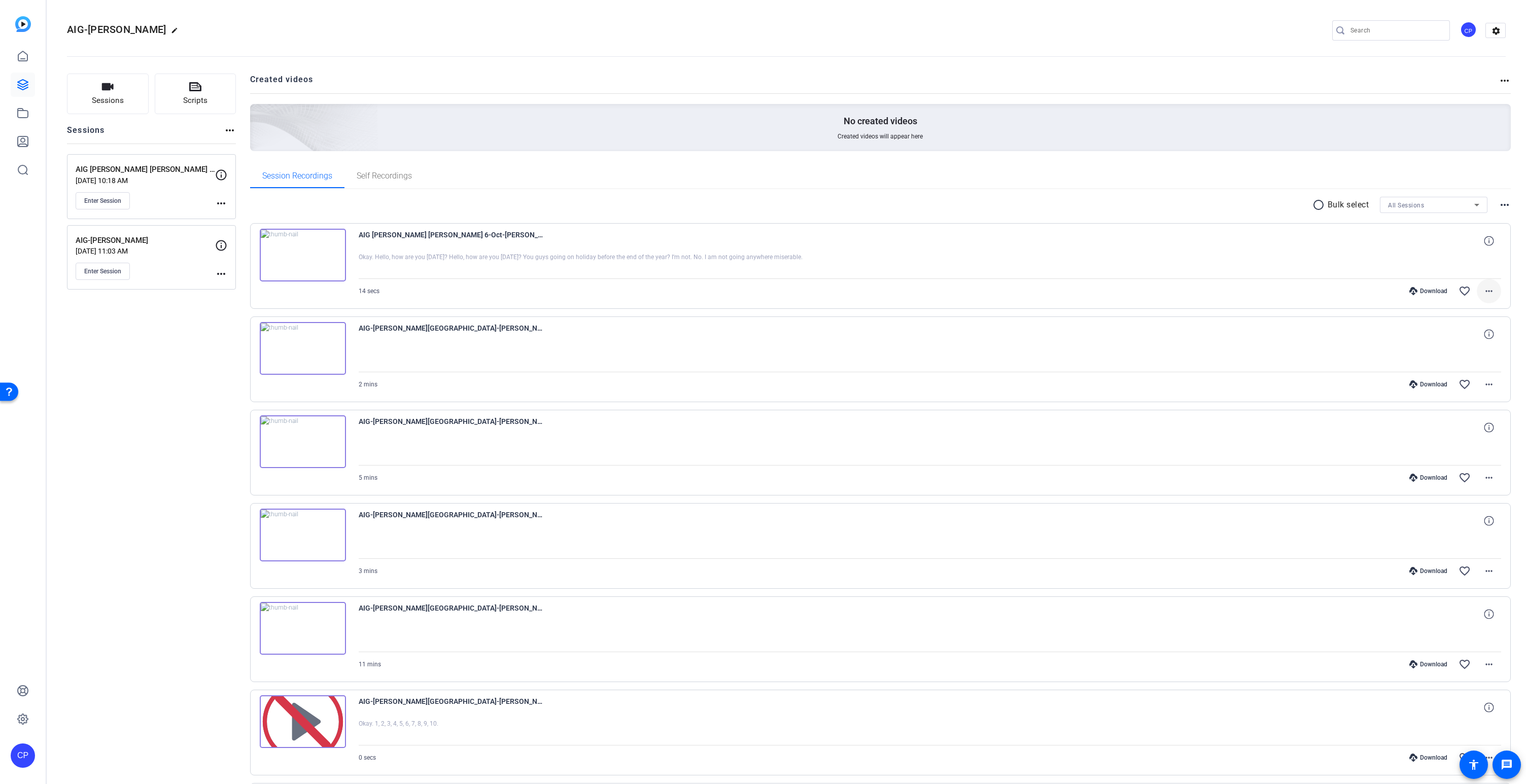
click at [1492, 291] on mat-icon "more_horiz" at bounding box center [1489, 291] width 12 height 12
click at [1454, 338] on span "Download MP4" at bounding box center [1462, 338] width 61 height 12
